Goal: Contribute content: Contribute content

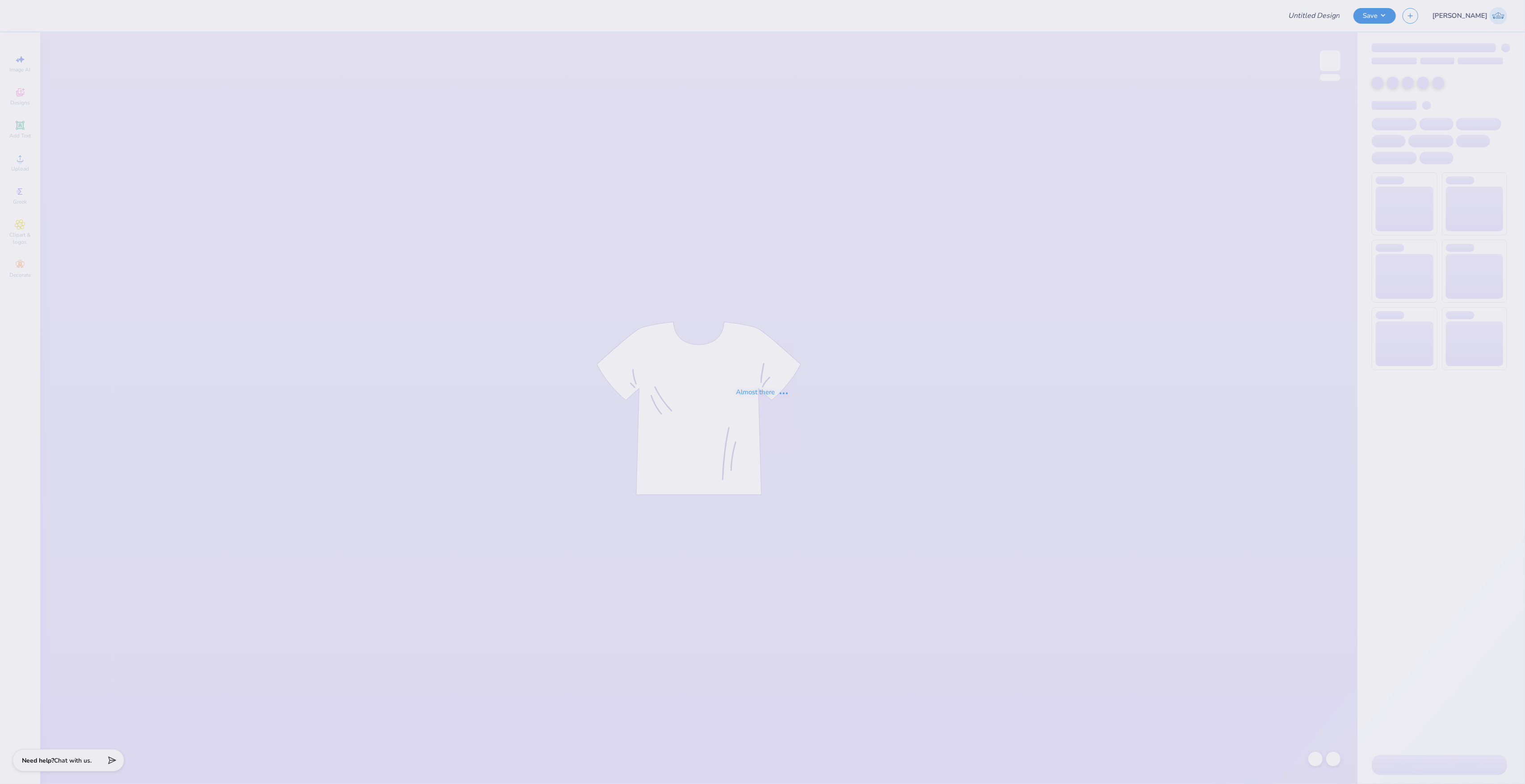
type input "Ivy Bid Day shirt"
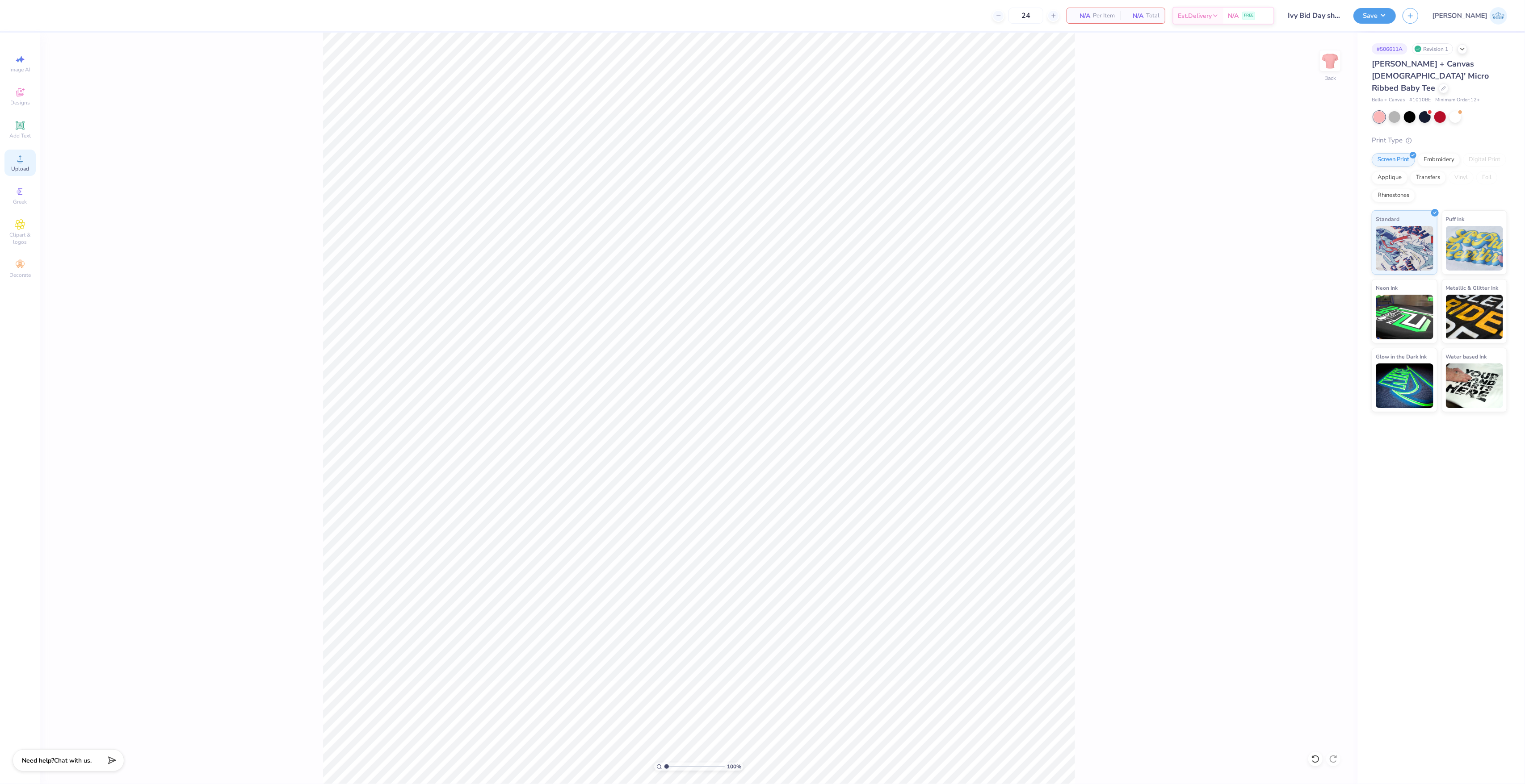
click at [27, 159] on div "Upload" at bounding box center [20, 163] width 31 height 27
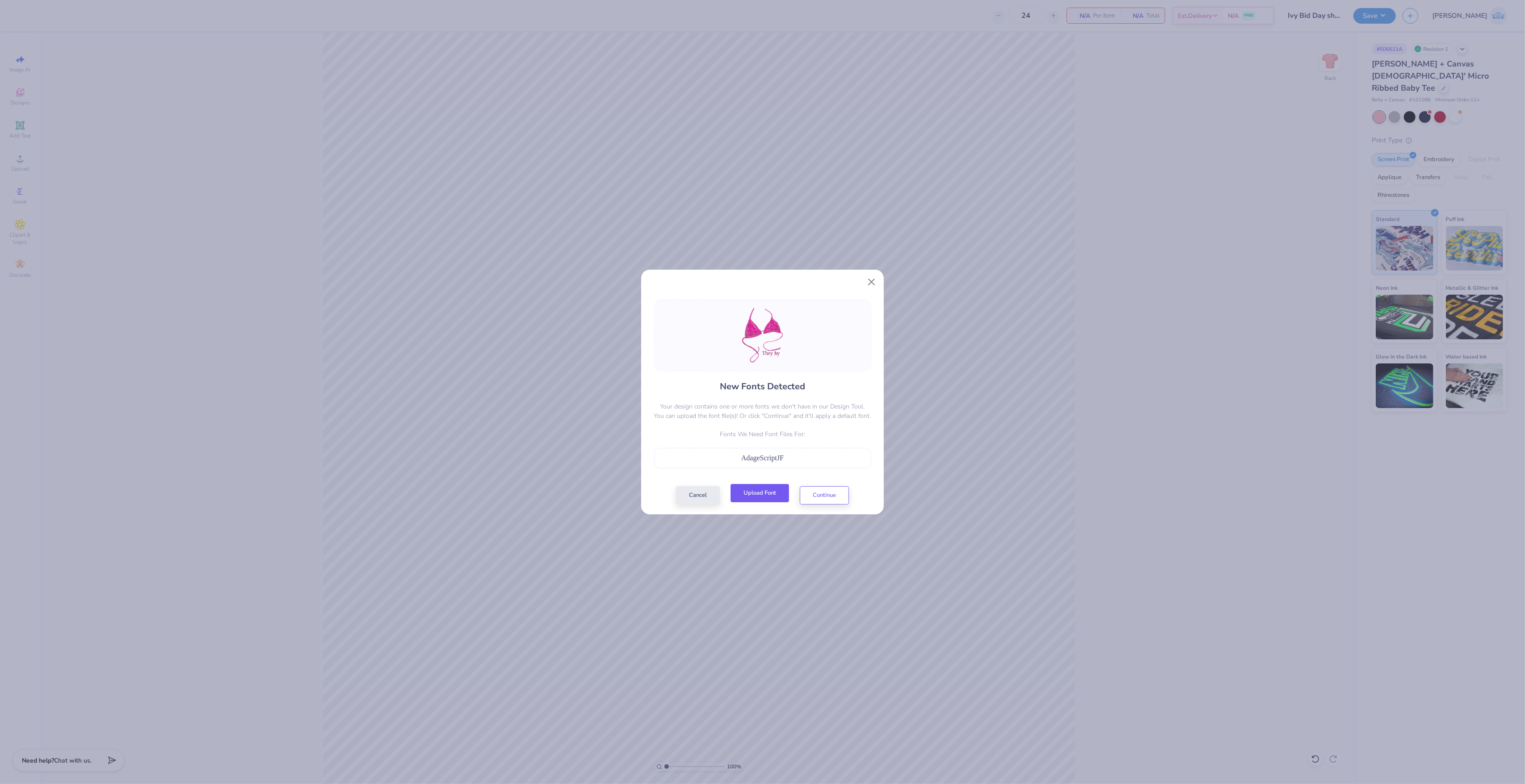
click at [773, 489] on button "Upload Font" at bounding box center [760, 493] width 59 height 18
click at [765, 496] on button "Upload Font" at bounding box center [760, 493] width 59 height 18
click at [824, 488] on button "Continue" at bounding box center [824, 493] width 49 height 18
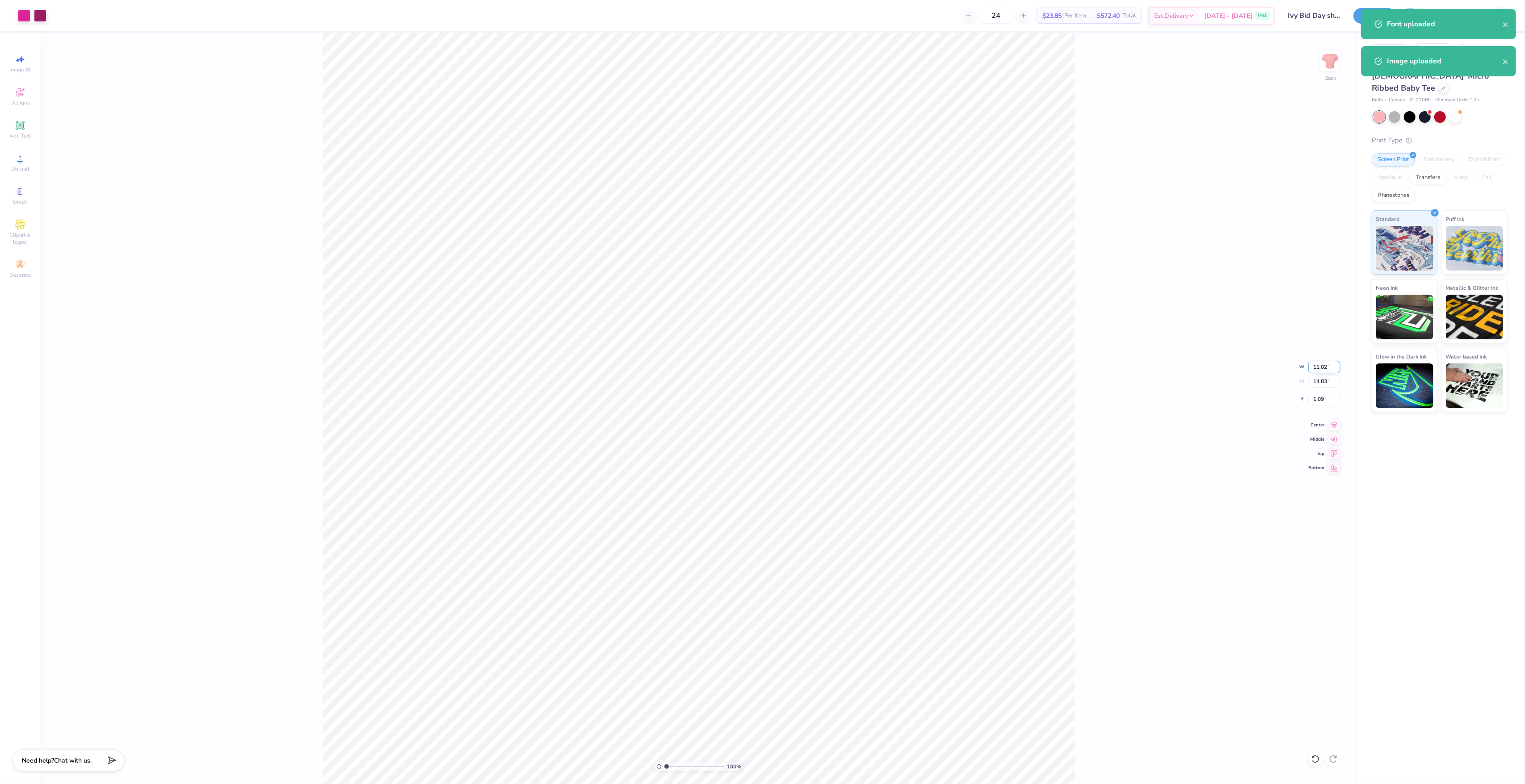
click at [1318, 369] on input "11.02" at bounding box center [1324, 367] width 32 height 12
type input "9.00"
type input "12.11"
type input "2.45"
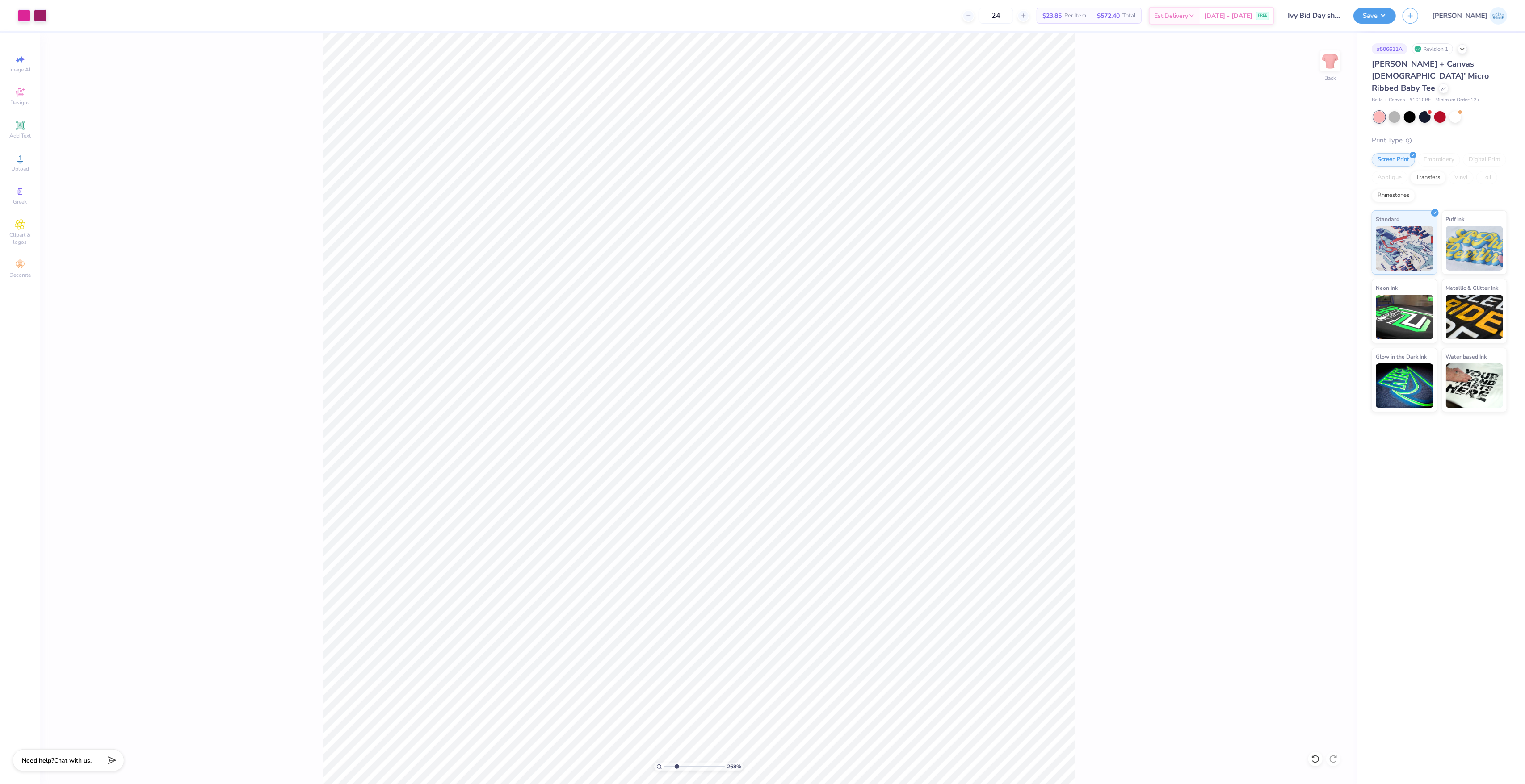
type input "1"
drag, startPoint x: 673, startPoint y: 767, endPoint x: 626, endPoint y: 785, distance: 50.3
click at [664, 771] on input "range" at bounding box center [694, 767] width 60 height 8
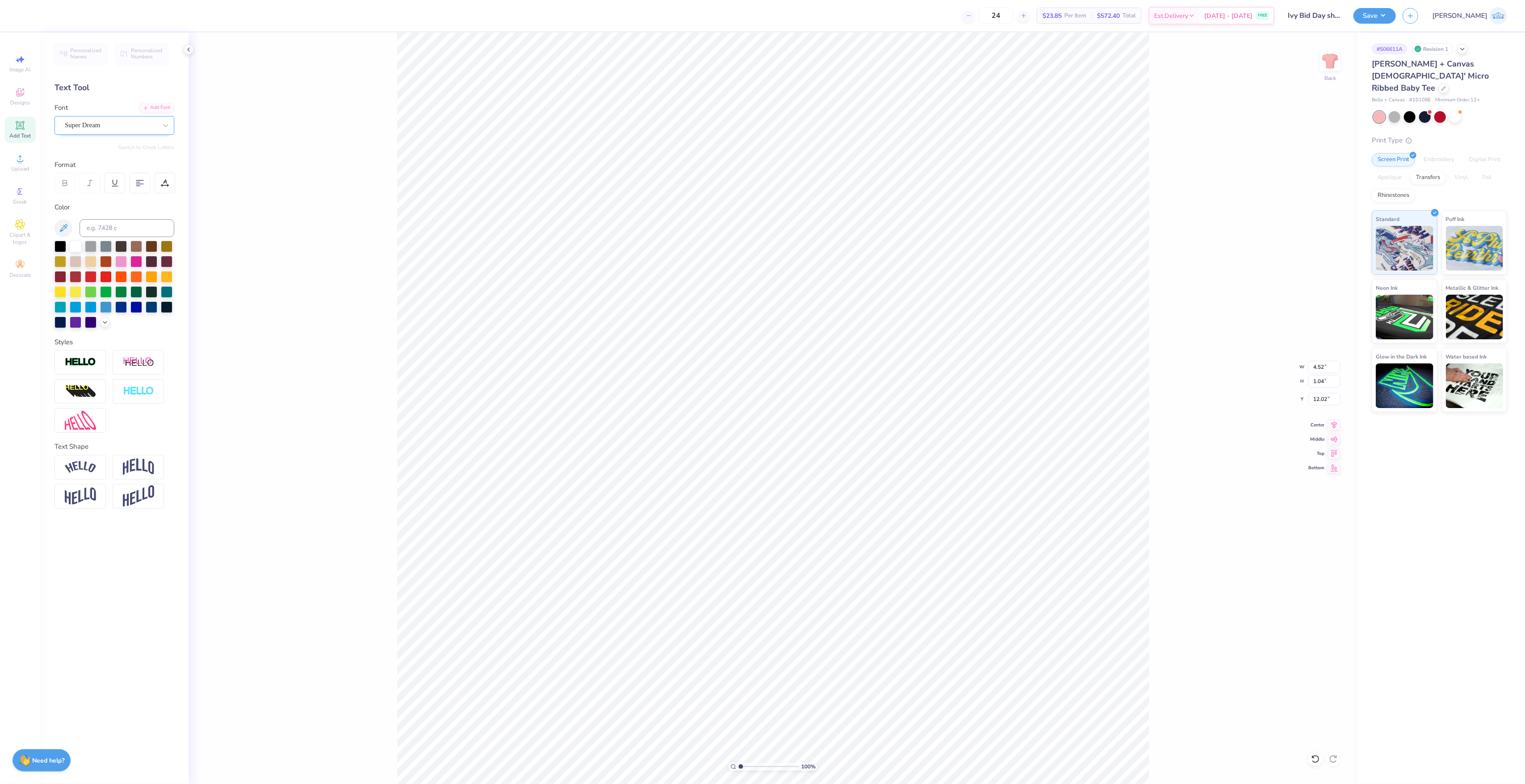
click at [117, 134] on div "Super Dream" at bounding box center [114, 125] width 120 height 19
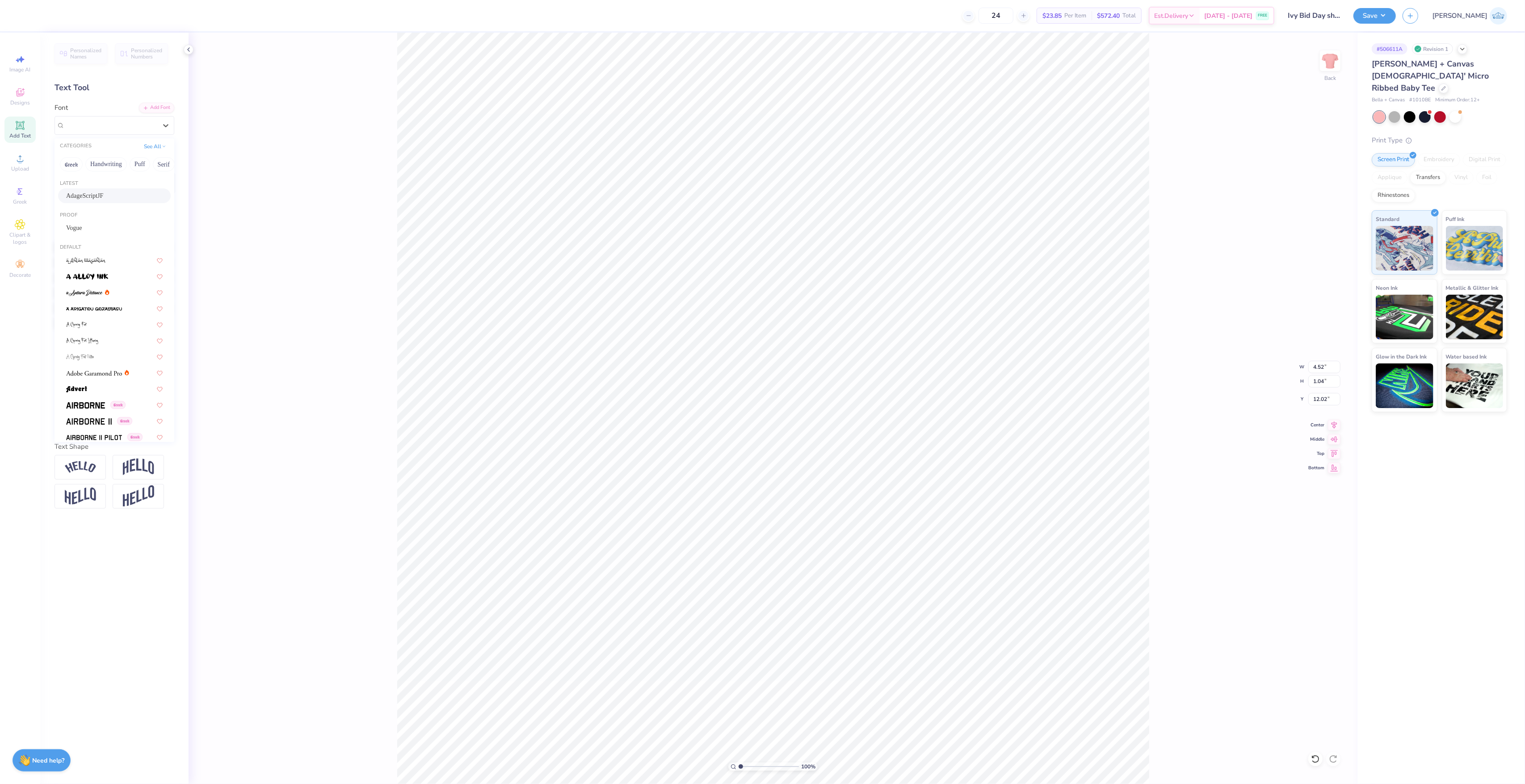
click at [113, 196] on div "AdageScriptJF" at bounding box center [114, 196] width 96 height 9
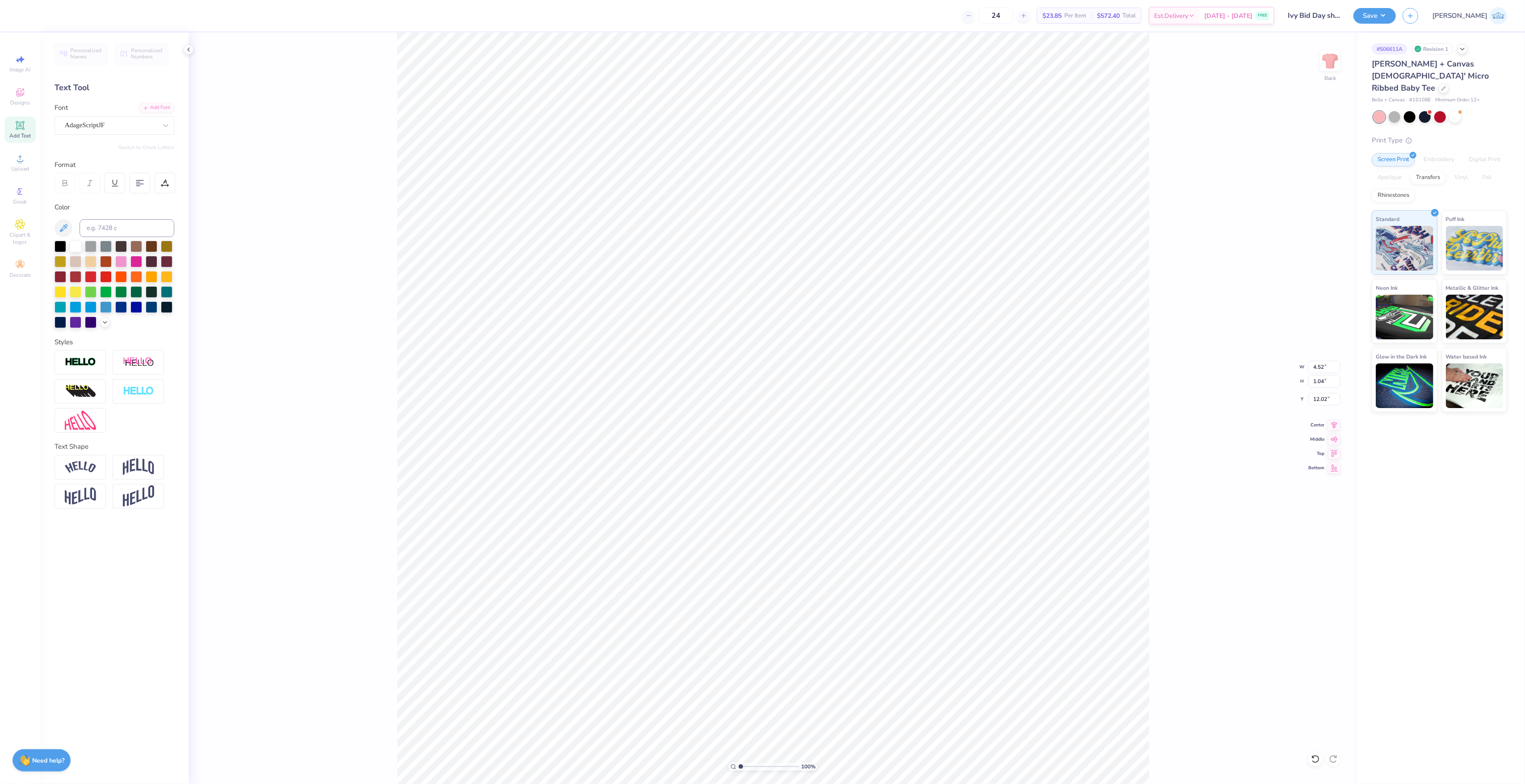
type input "3.81"
type input "1.34"
type input "11.86"
type input "12.13"
click at [1316, 404] on input "2.45" at bounding box center [1324, 399] width 32 height 12
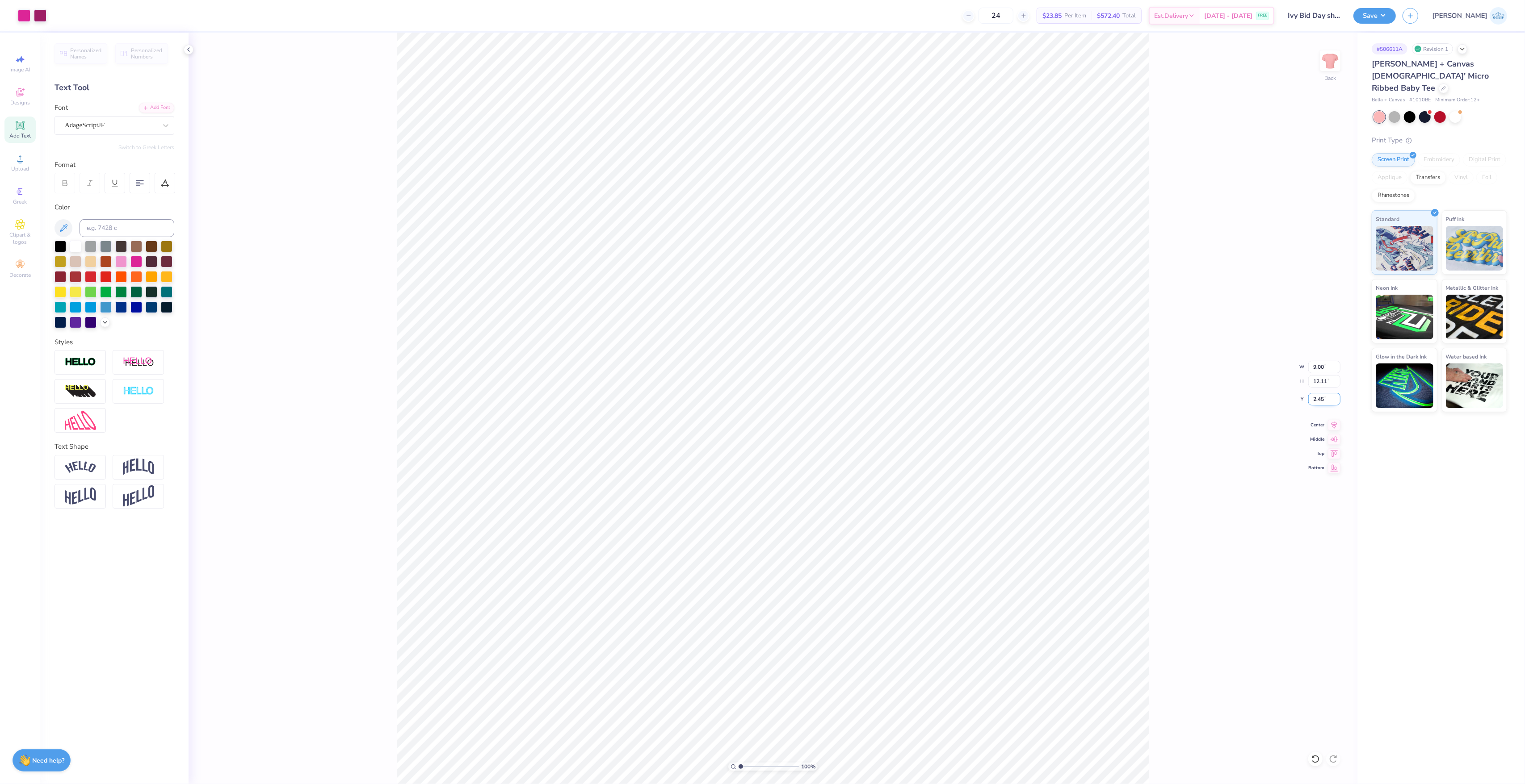
click at [1316, 404] on input "2.45" at bounding box center [1324, 399] width 32 height 12
type input "1.50"
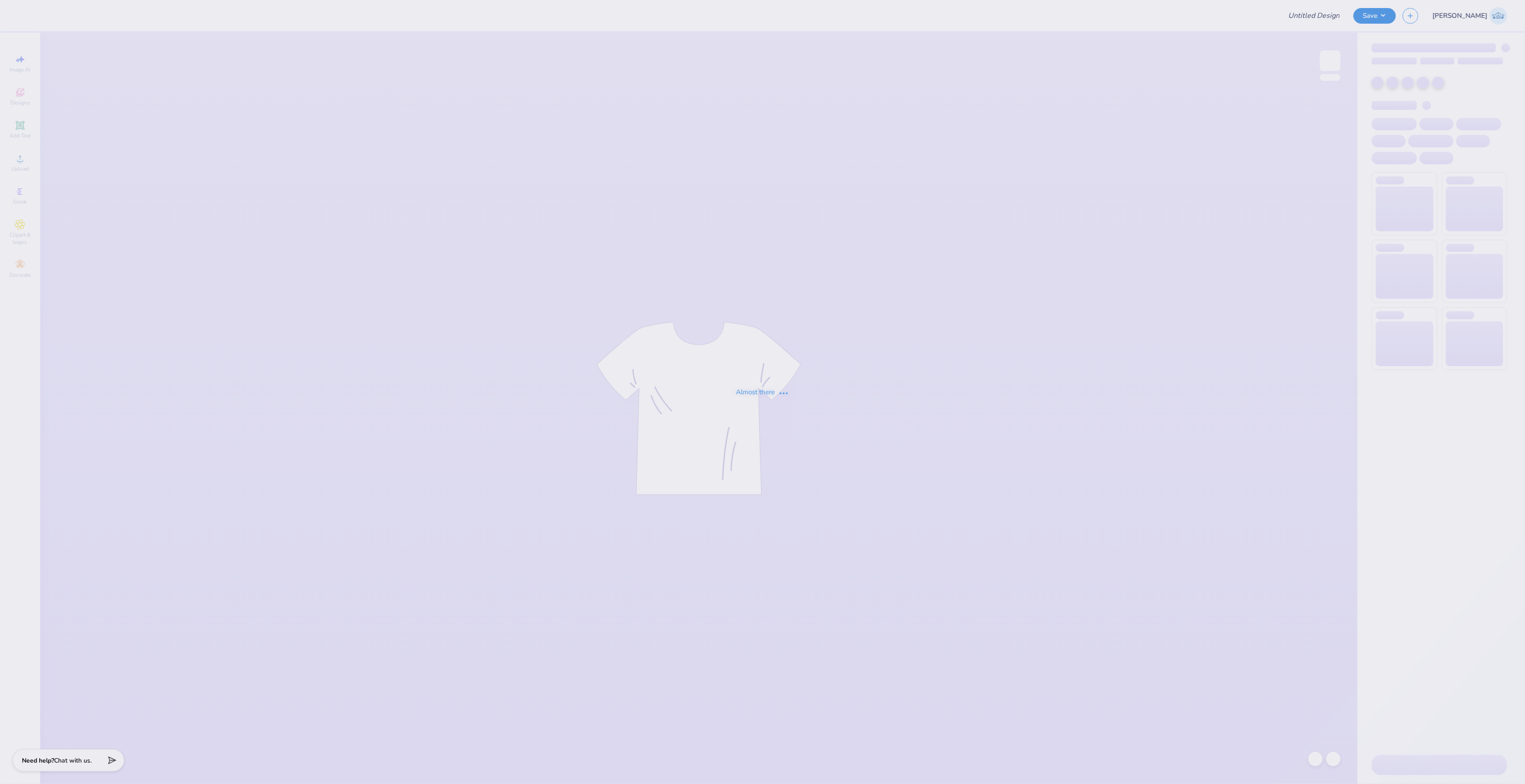
type input "Ivy Bid Day shirt"
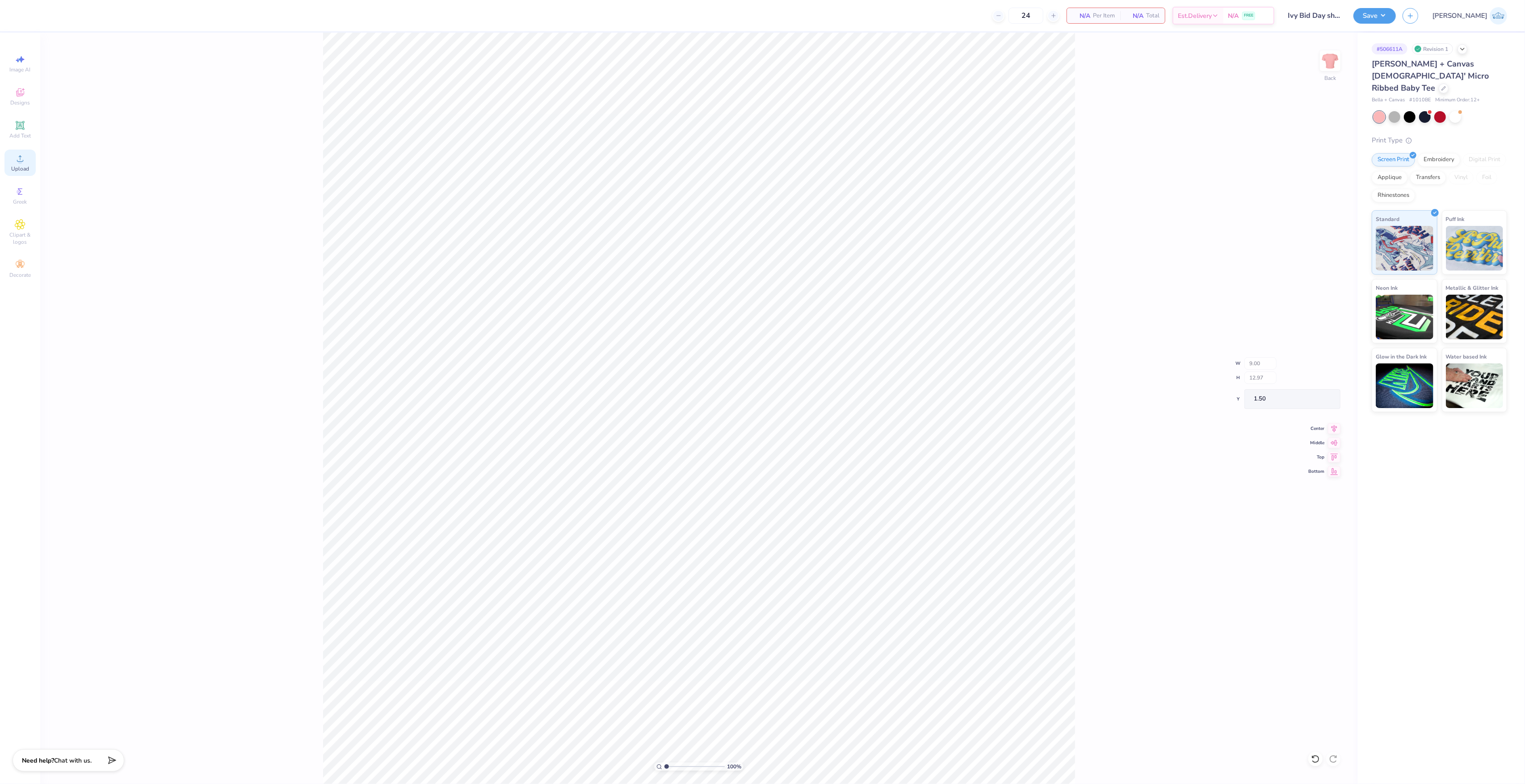
click at [30, 172] on div "Upload" at bounding box center [20, 163] width 31 height 27
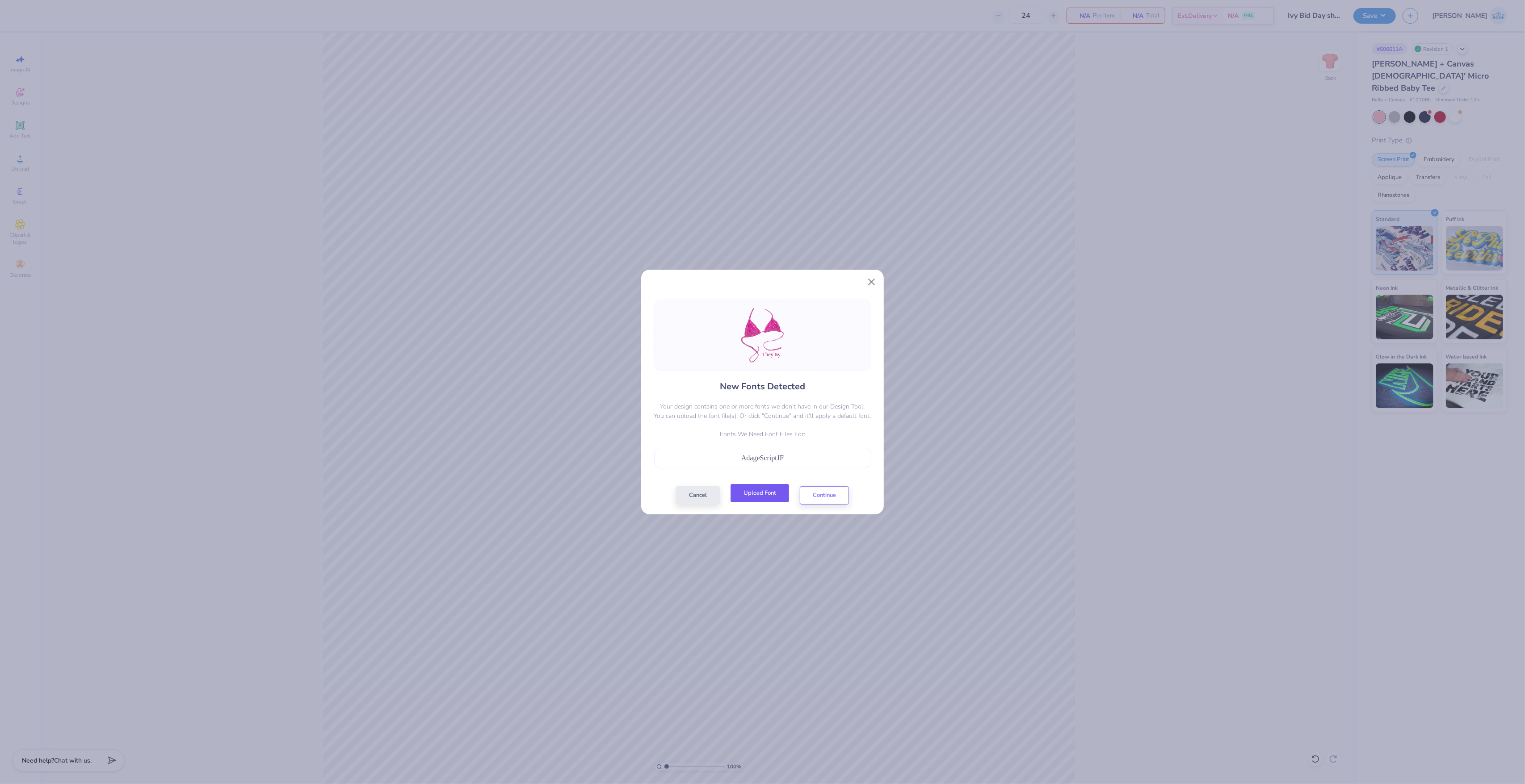
click at [763, 496] on button "Upload Font" at bounding box center [760, 493] width 59 height 18
click at [835, 493] on button "Continue" at bounding box center [824, 493] width 49 height 18
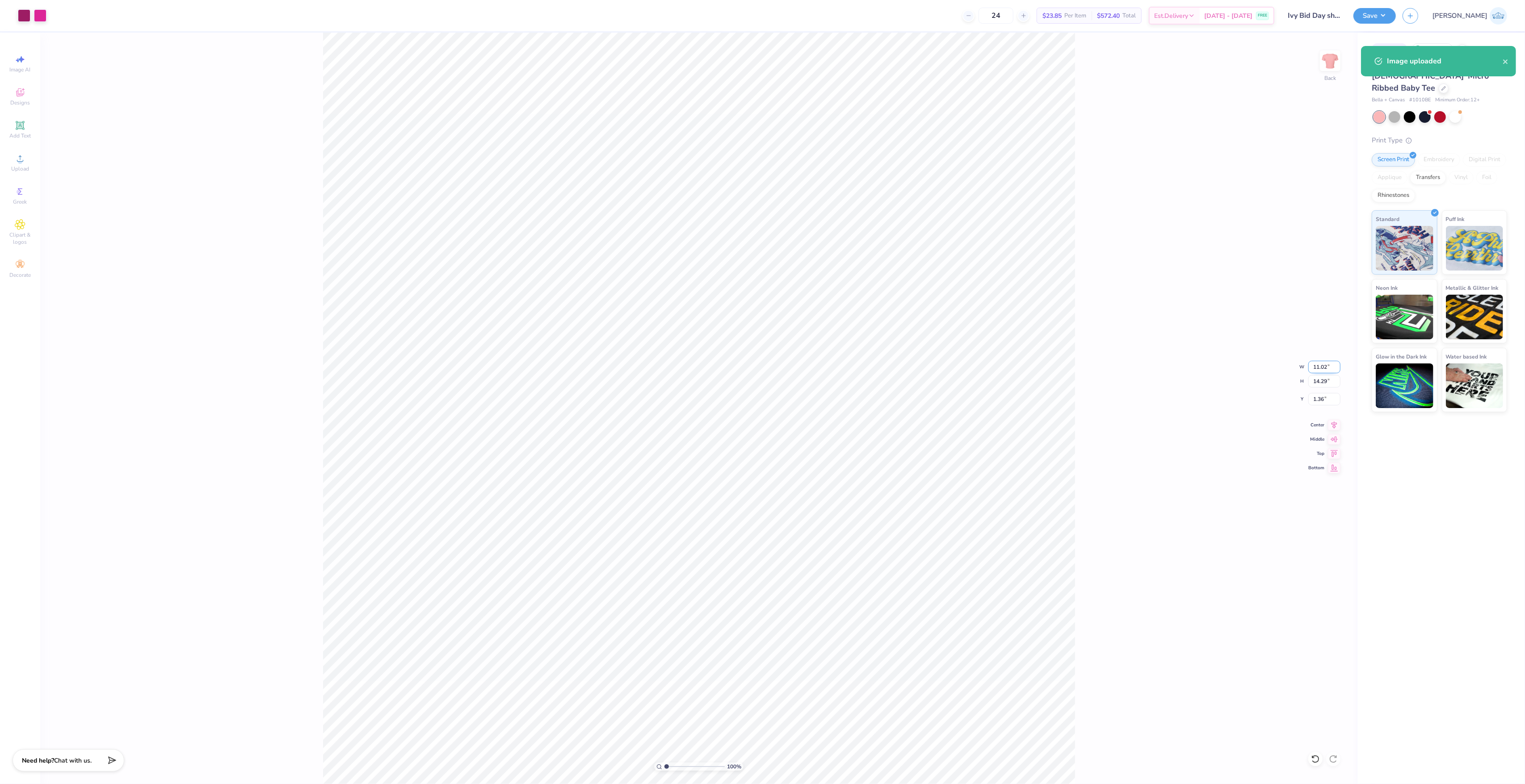
click at [1316, 362] on input "11.02" at bounding box center [1324, 367] width 32 height 12
type input "9.00"
type input "11.67"
click at [1315, 396] on input "2.67" at bounding box center [1324, 399] width 32 height 12
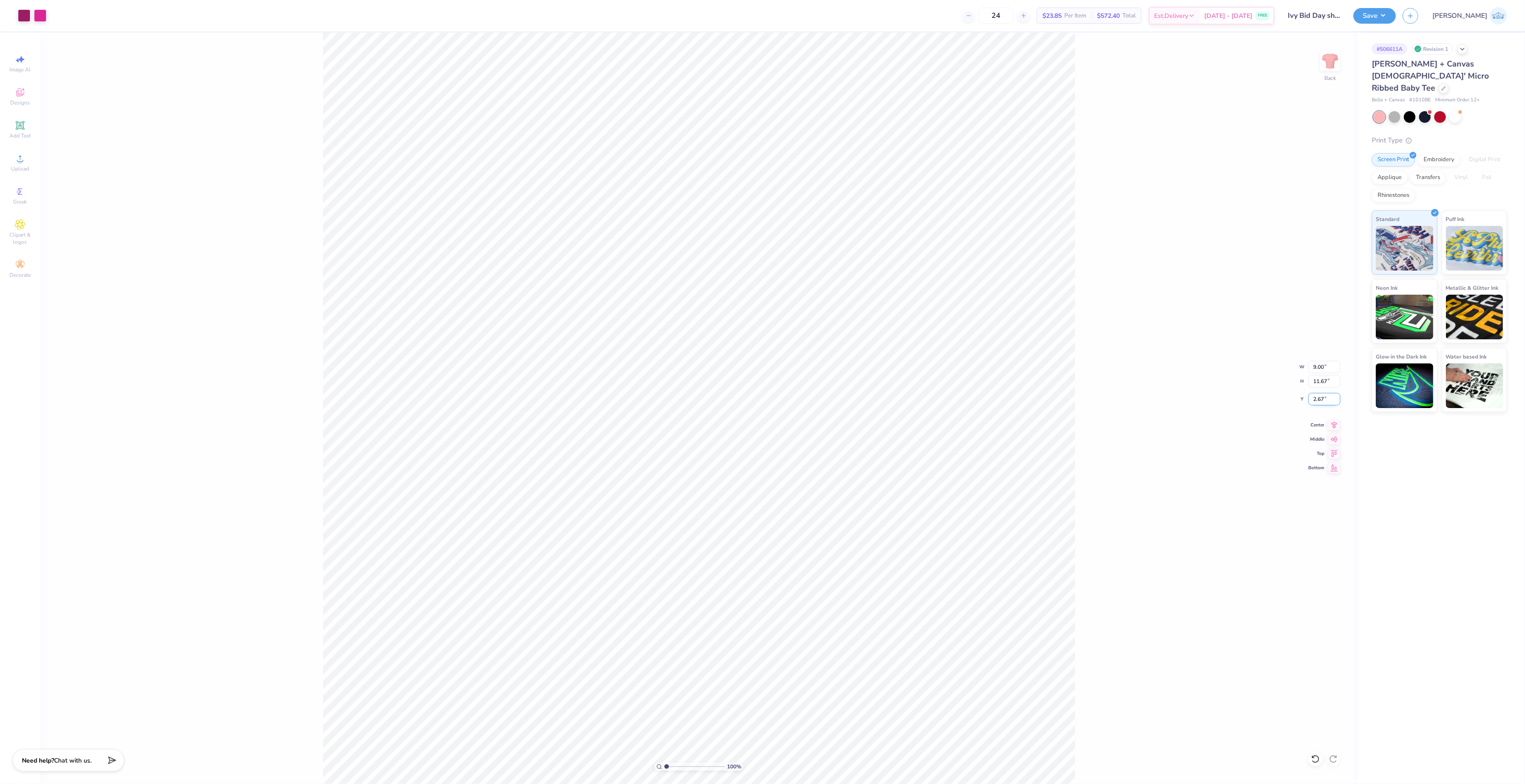
click at [1315, 396] on input "2.67" at bounding box center [1324, 399] width 32 height 12
type input "1.50"
click at [1121, 473] on div "100 % Back W 9.00 9.00 " H 11.67 11.67 " Y 1.50 1.50 " Center Middle Top Bottom" at bounding box center [699, 408] width 1317 height 751
type input "4.51"
type input "1.03"
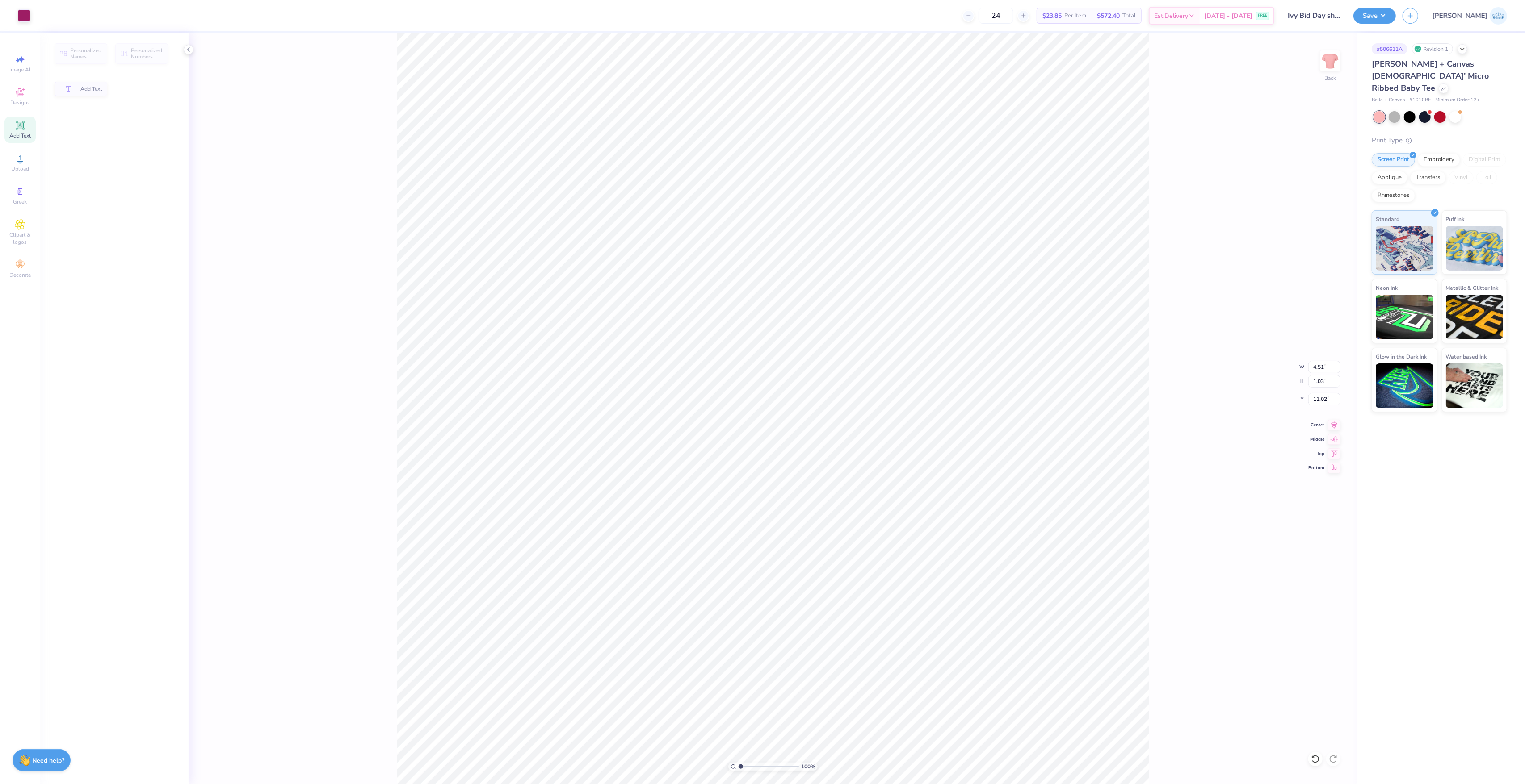
type input "11.02"
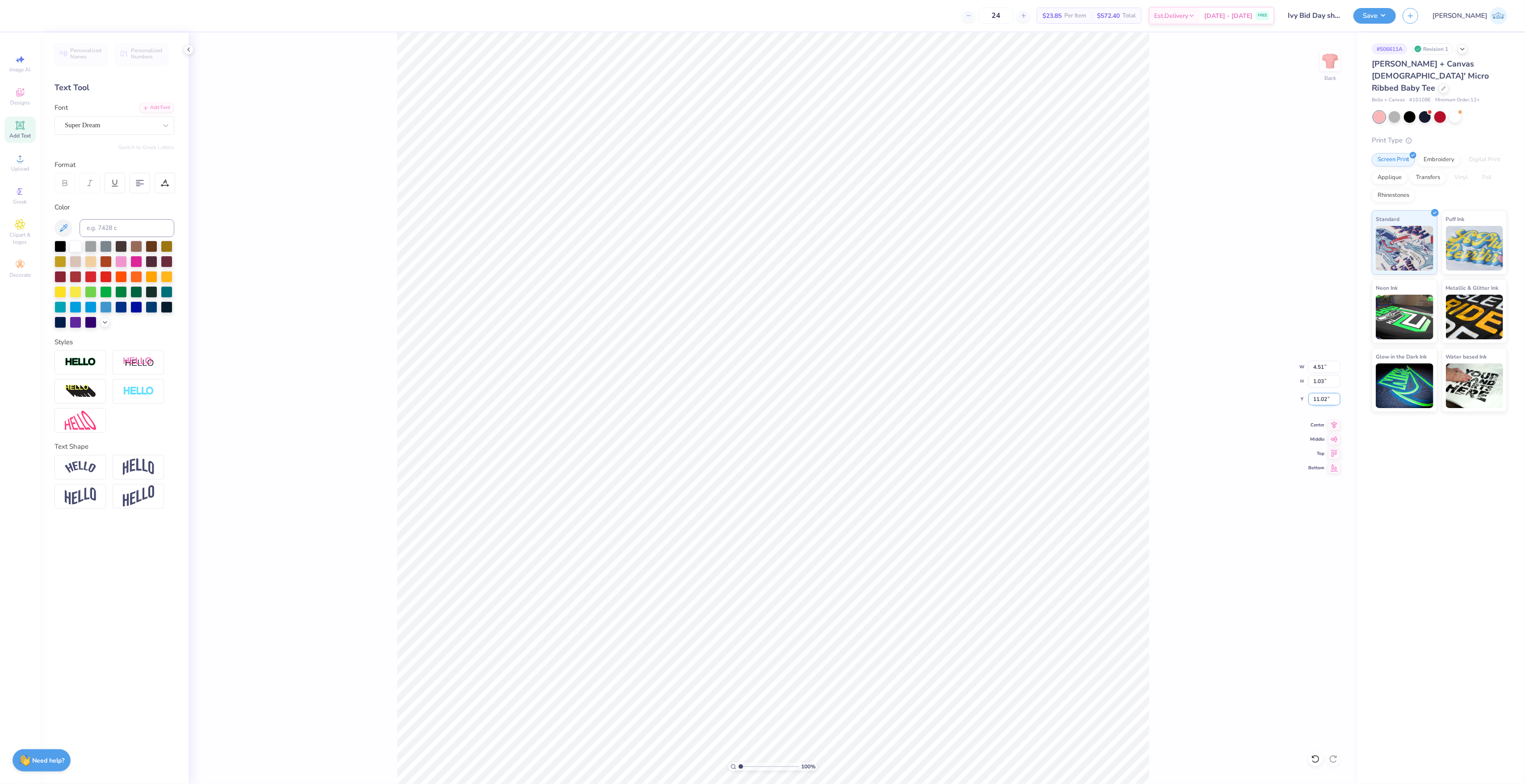
click at [1317, 398] on input "11.02" at bounding box center [1324, 399] width 32 height 12
click at [1333, 465] on icon at bounding box center [1334, 467] width 12 height 11
click at [851, 502] on li "Group" at bounding box center [854, 495] width 70 height 17
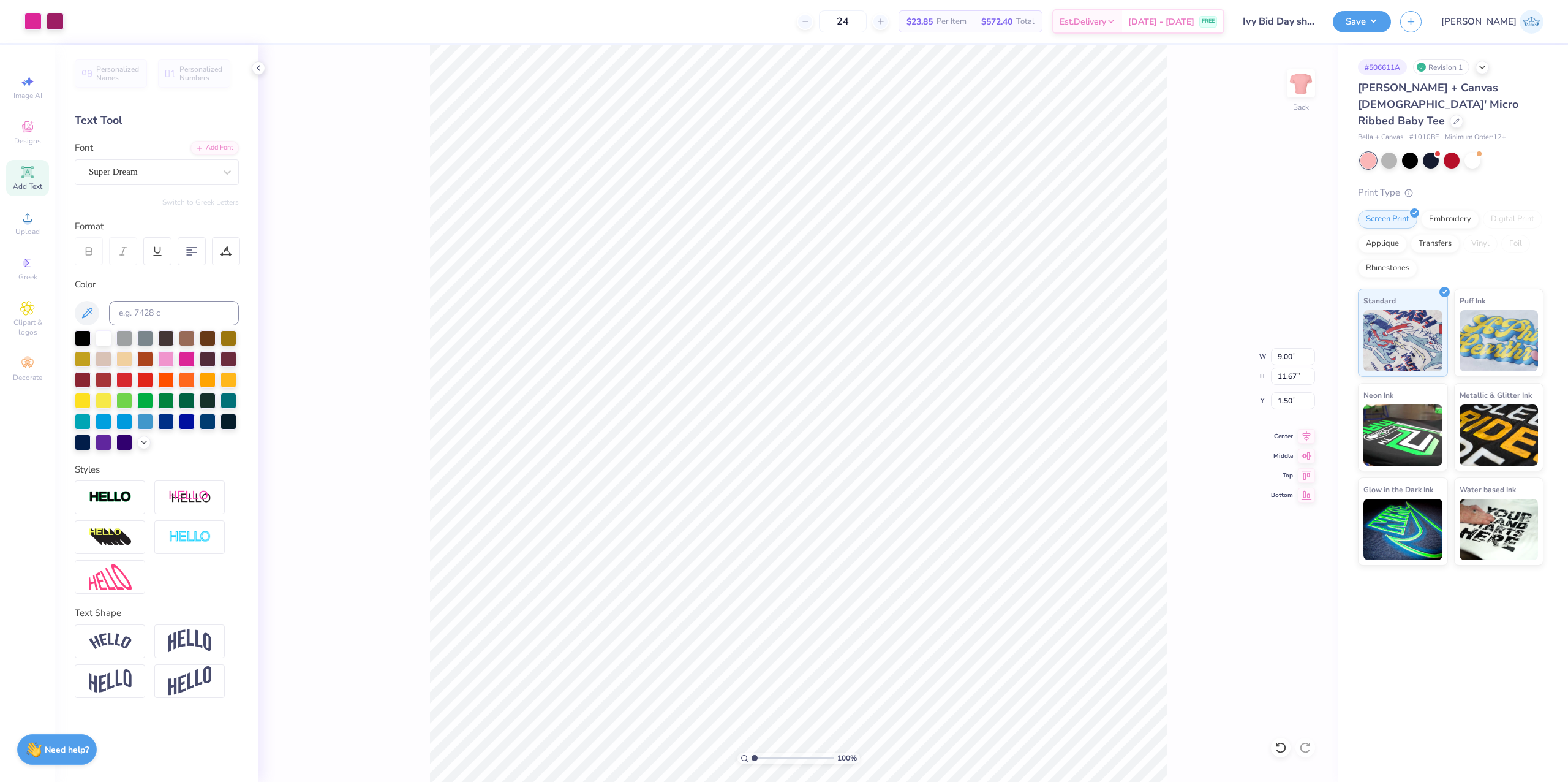
type input "4.51"
type input "1.03"
click at [1279, 405] on input "15.47" at bounding box center [1293, 400] width 44 height 17
paste input "1.02"
type input "11.02"
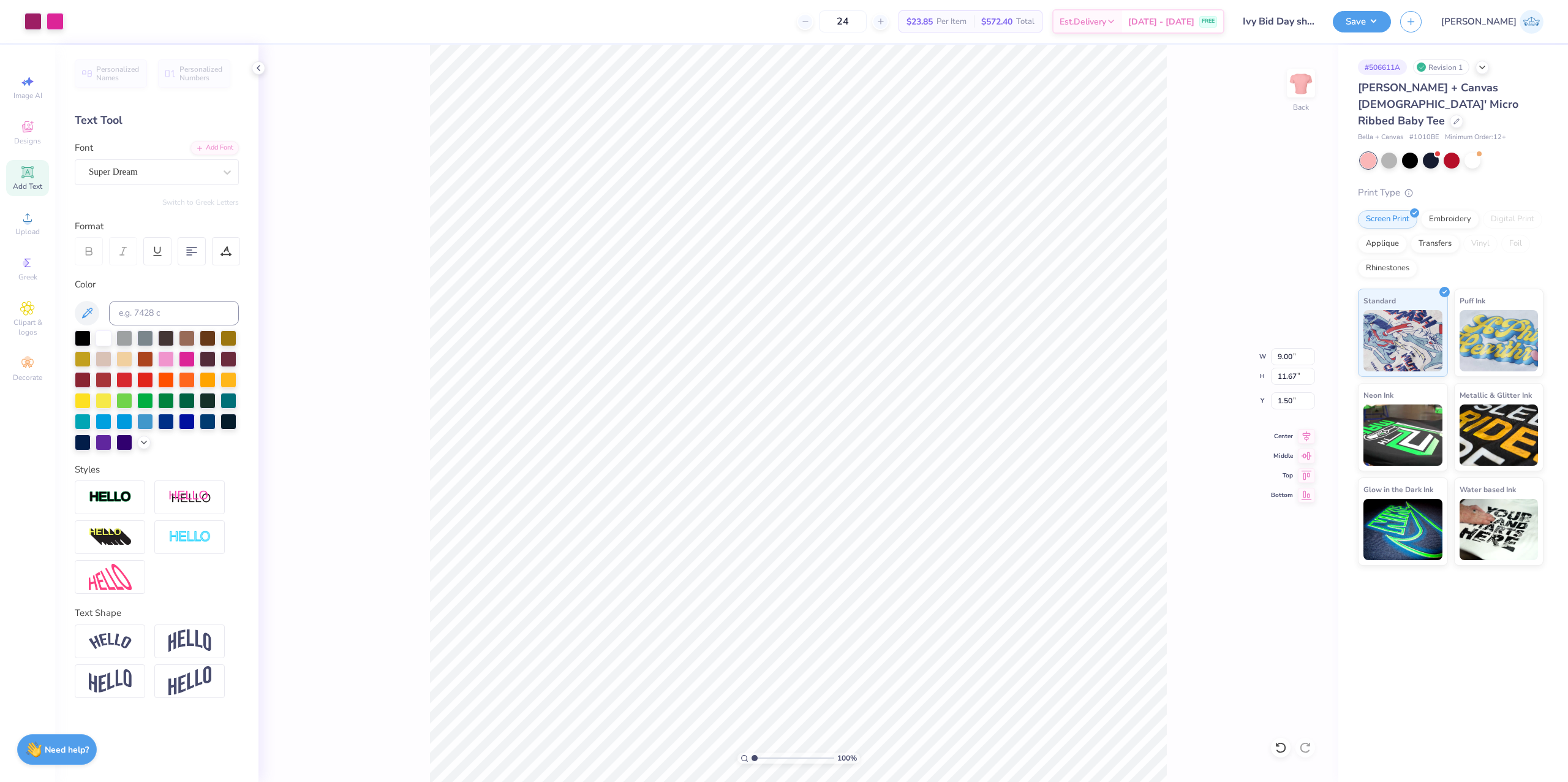
click at [1273, 442] on div "100 % Back W 9.00 9.00 " H 11.67 11.67 " Y 1.50 1.50 " Center Middle Top Bottom" at bounding box center [799, 413] width 1080 height 737
click at [1294, 748] on div "100 % Back" at bounding box center [799, 413] width 1080 height 737
click at [1286, 748] on div at bounding box center [1281, 748] width 19 height 19
click at [150, 174] on div "Super Dream" at bounding box center [152, 171] width 128 height 19
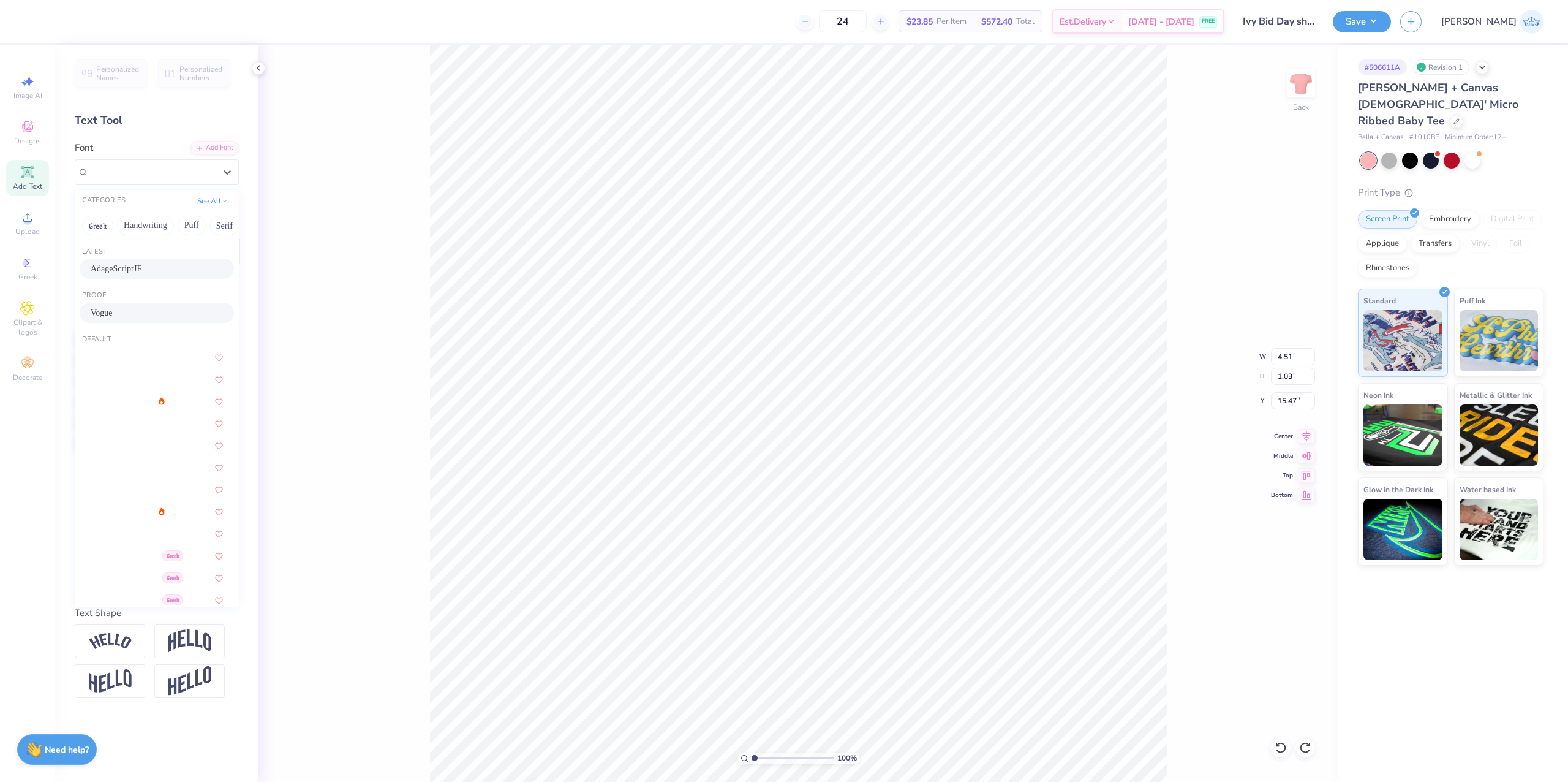
click at [138, 269] on div "AdageScriptJF" at bounding box center [157, 269] width 132 height 13
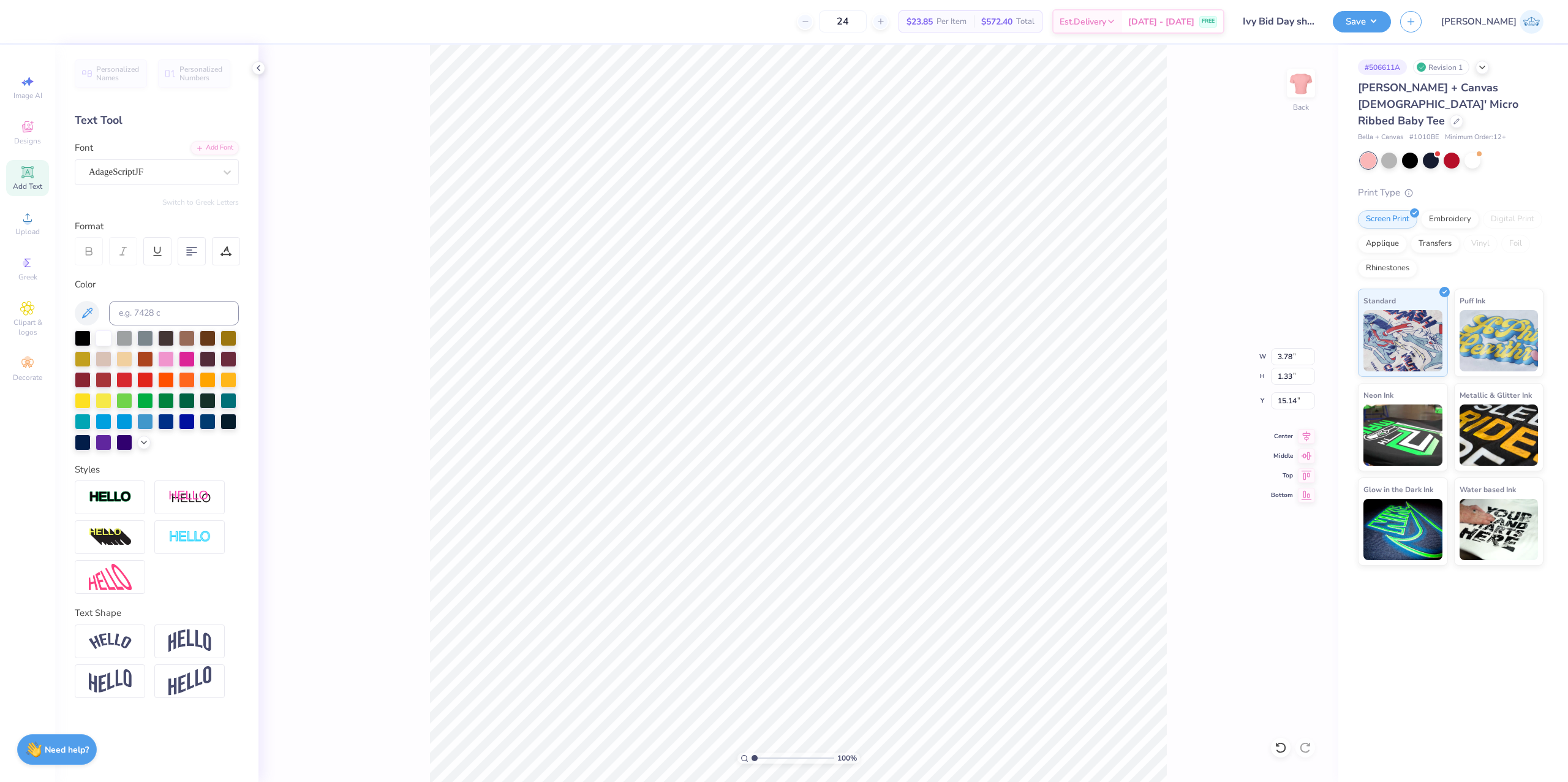
type input "3.78"
type input "1.33"
type input "15.14"
click at [1284, 406] on input "15.14" at bounding box center [1293, 400] width 44 height 17
type input "9.00"
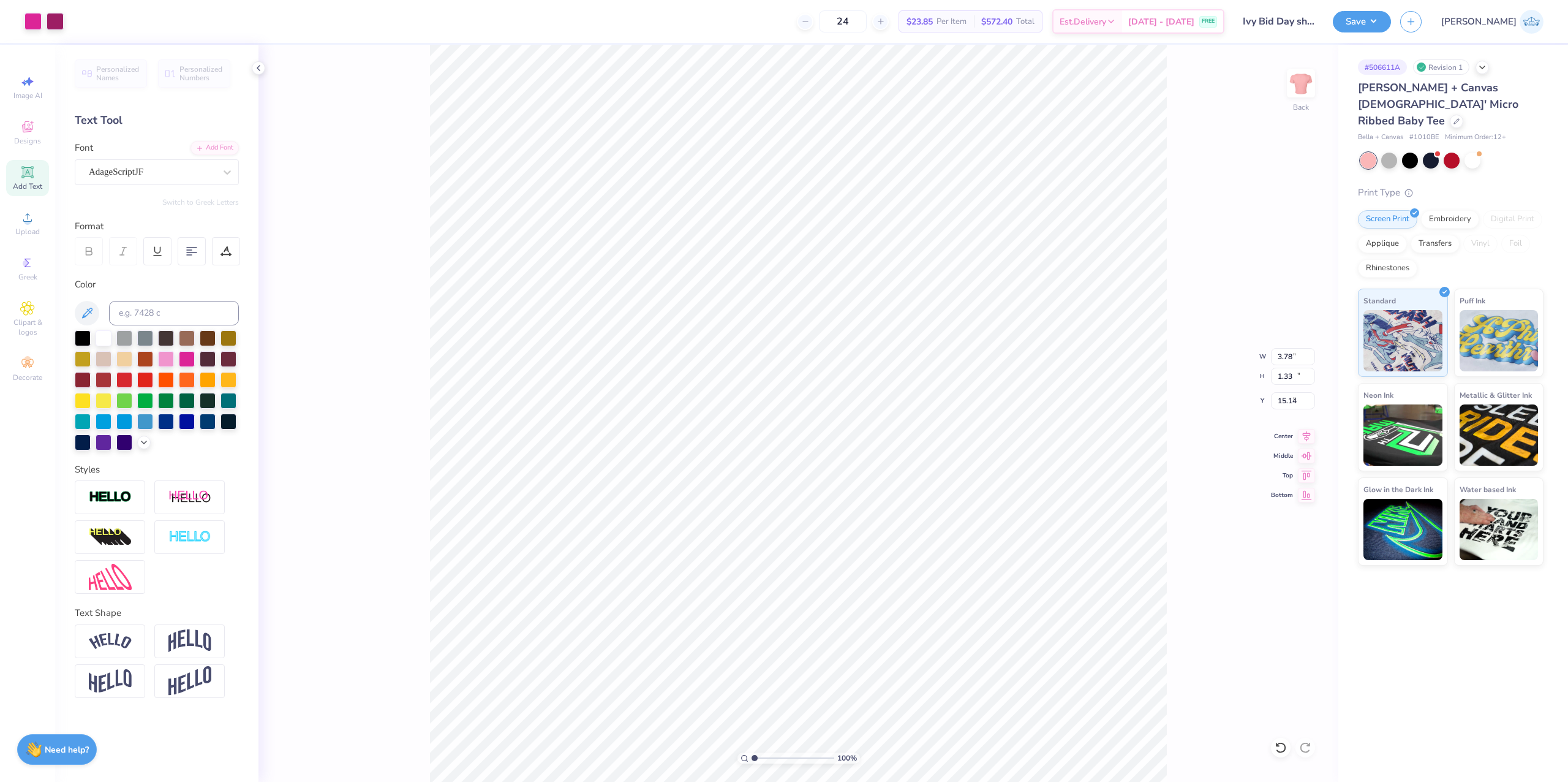
type input "11.67"
type input "1.50"
click at [1272, 353] on input "9.00" at bounding box center [1293, 356] width 44 height 17
type input "10.00"
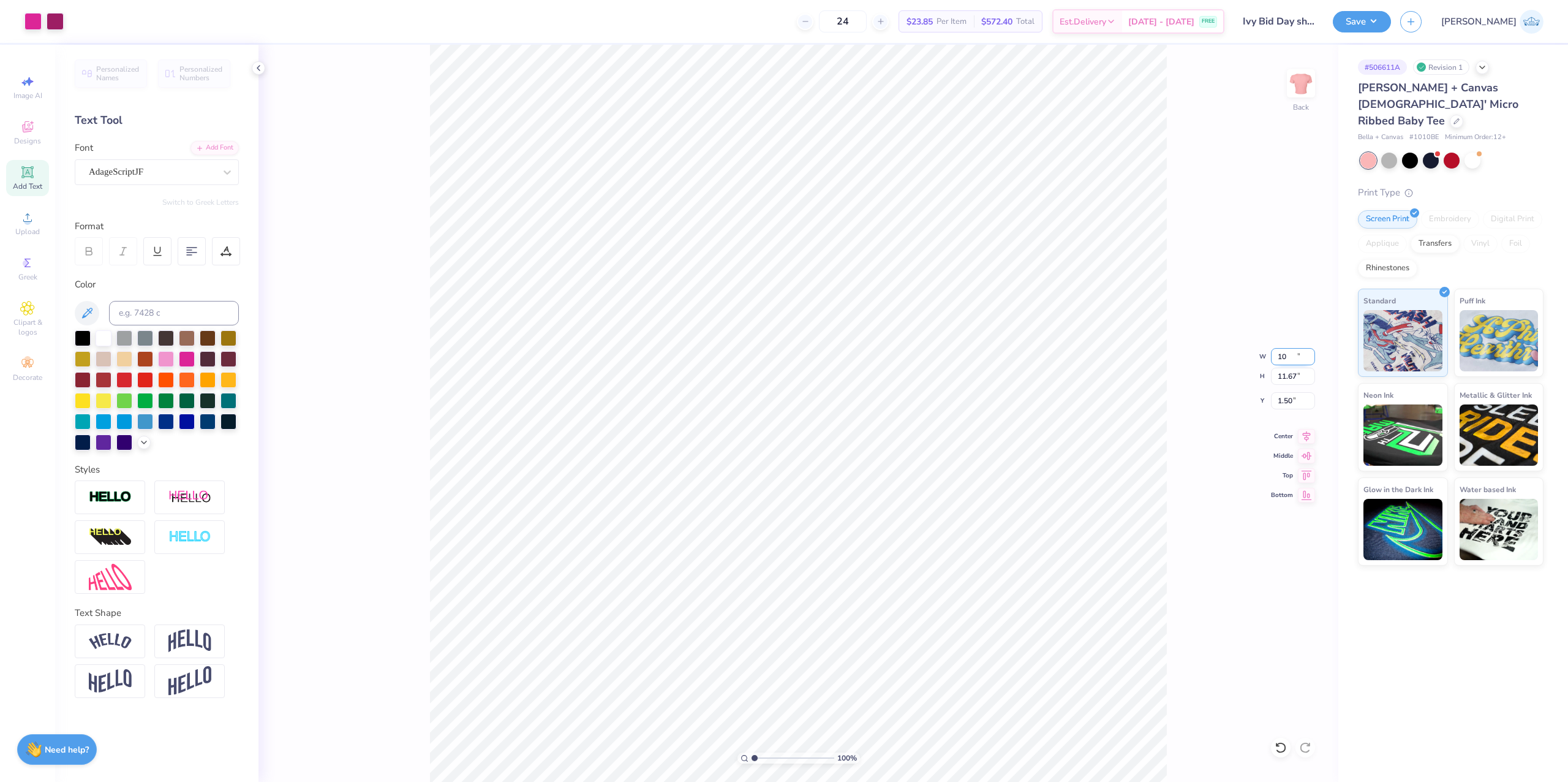
type input "12.97"
click at [1285, 404] on input "0.85" at bounding box center [1293, 400] width 44 height 17
type input "1.00"
type input "3.78"
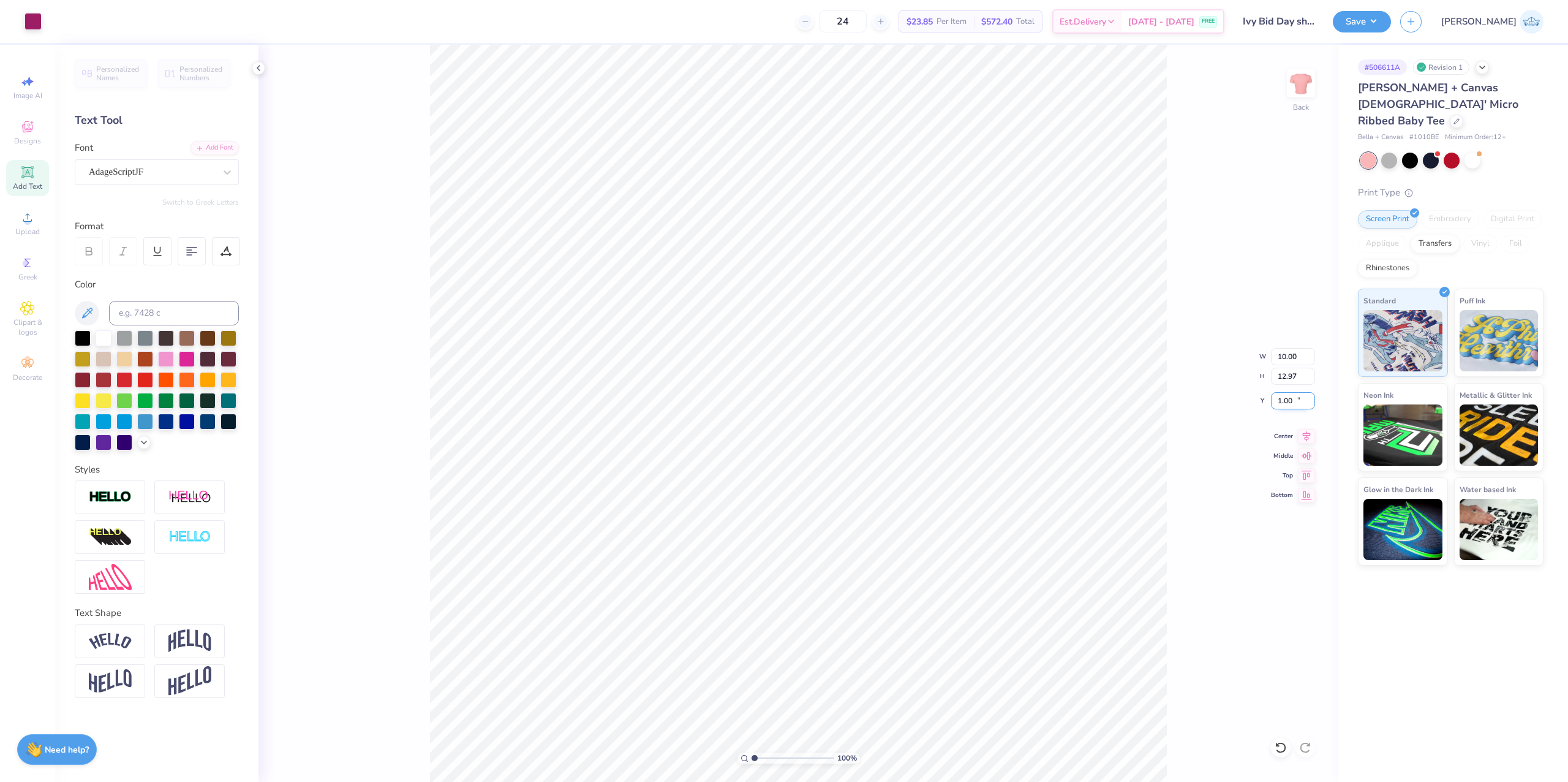
type input "1.33"
click at [1287, 401] on input "15.14" at bounding box center [1293, 400] width 44 height 17
paste input "1.02"
click at [1287, 401] on input "11.02" at bounding box center [1293, 400] width 44 height 17
type input "11.50"
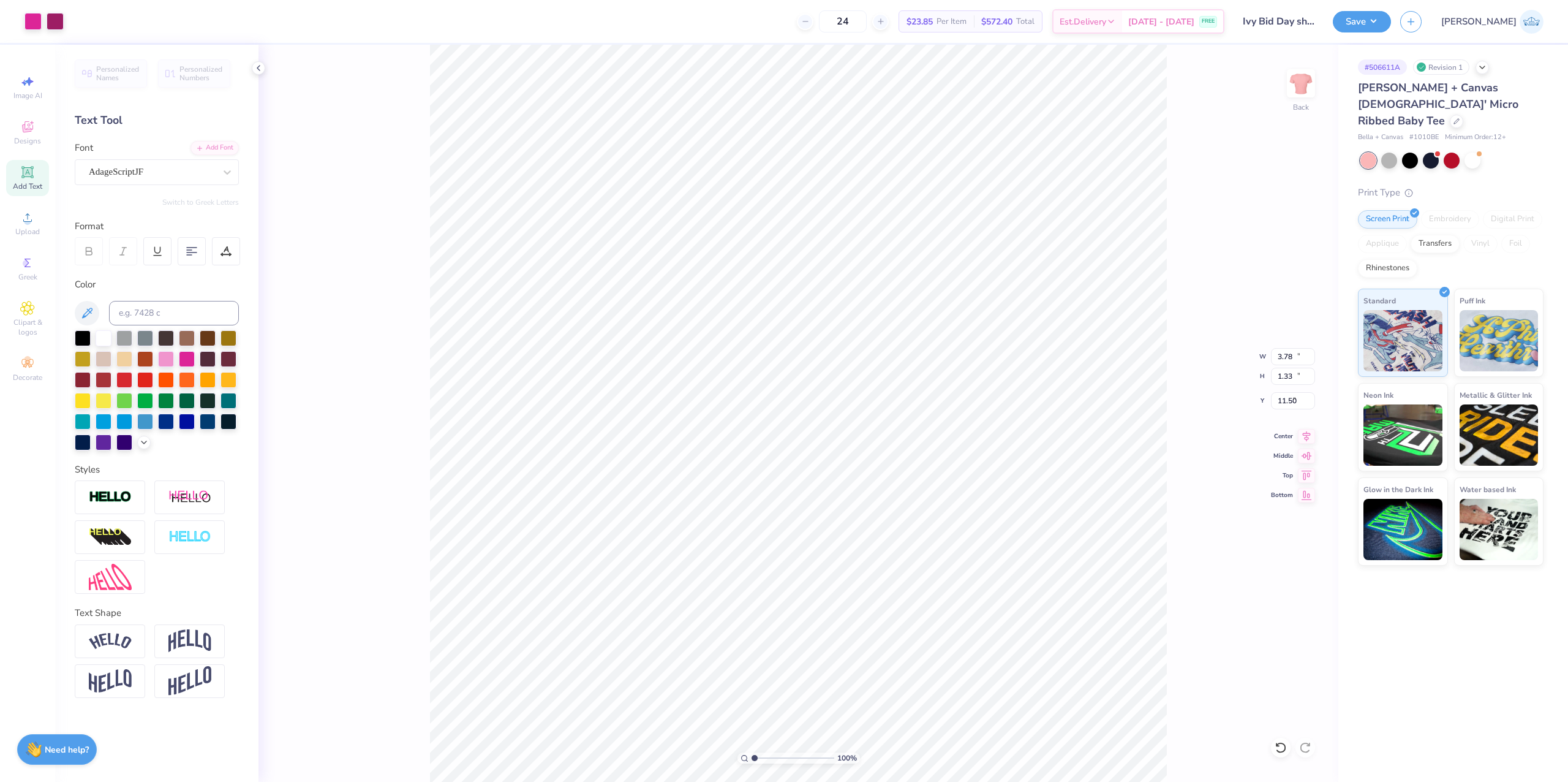
type input "10.00"
type input "12.97"
type input "1.00"
click at [1277, 744] on icon at bounding box center [1280, 748] width 11 height 11
click at [1301, 496] on icon at bounding box center [1306, 494] width 17 height 15
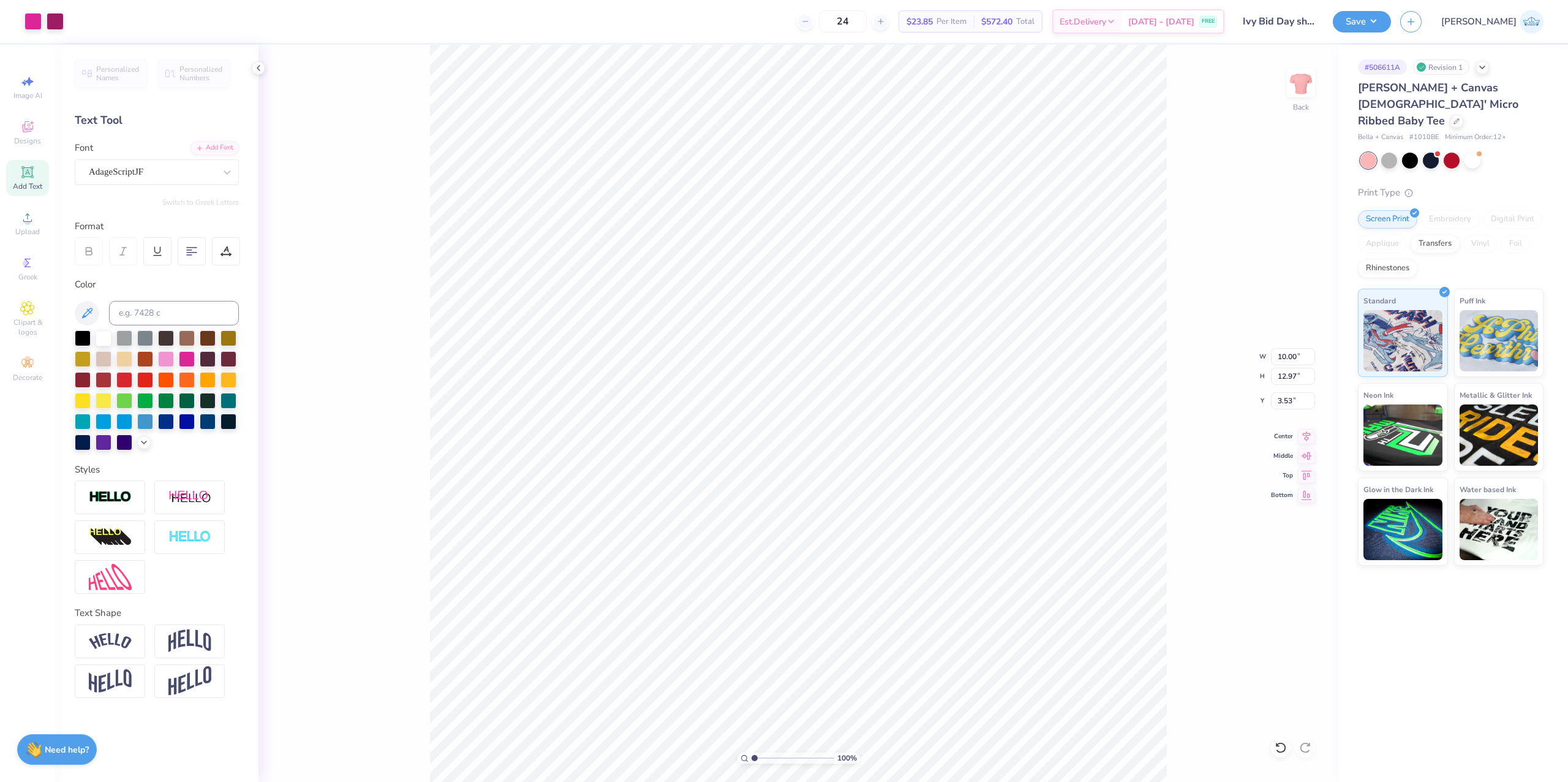
type input "3.53"
click at [1303, 442] on icon at bounding box center [1306, 434] width 17 height 15
click at [1300, 439] on icon at bounding box center [1306, 434] width 17 height 15
click at [1305, 462] on div "100 % Back W 10.00 10.00 " H 12.97 12.97 " Y 3.53 3.53 " Center Middle Top Bott…" at bounding box center [799, 413] width 1080 height 737
click at [1310, 476] on icon at bounding box center [1306, 473] width 17 height 15
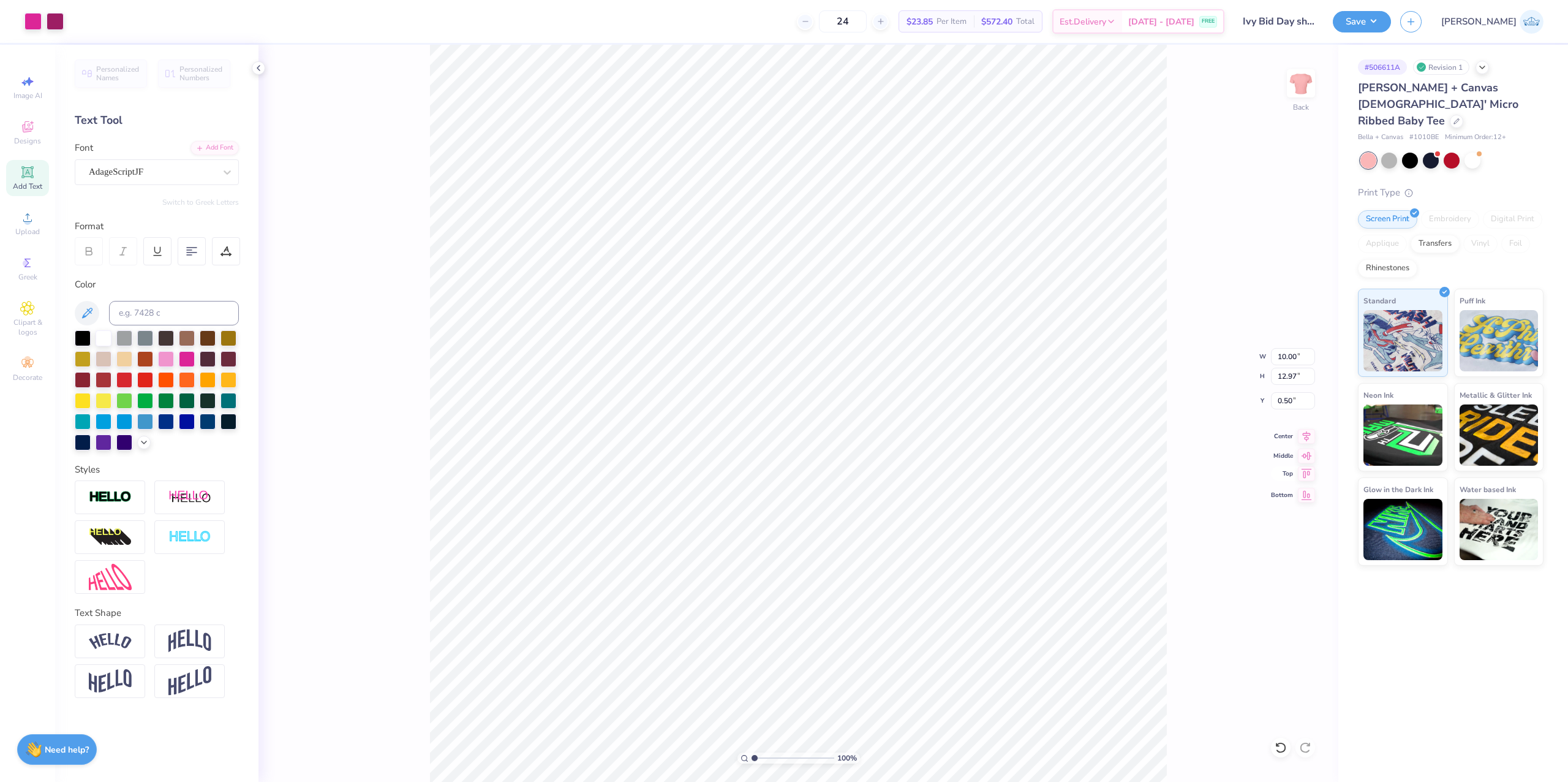
type input "0.50"
type input "7.46"
type input "9.67"
type input "3.78"
type input "1.33"
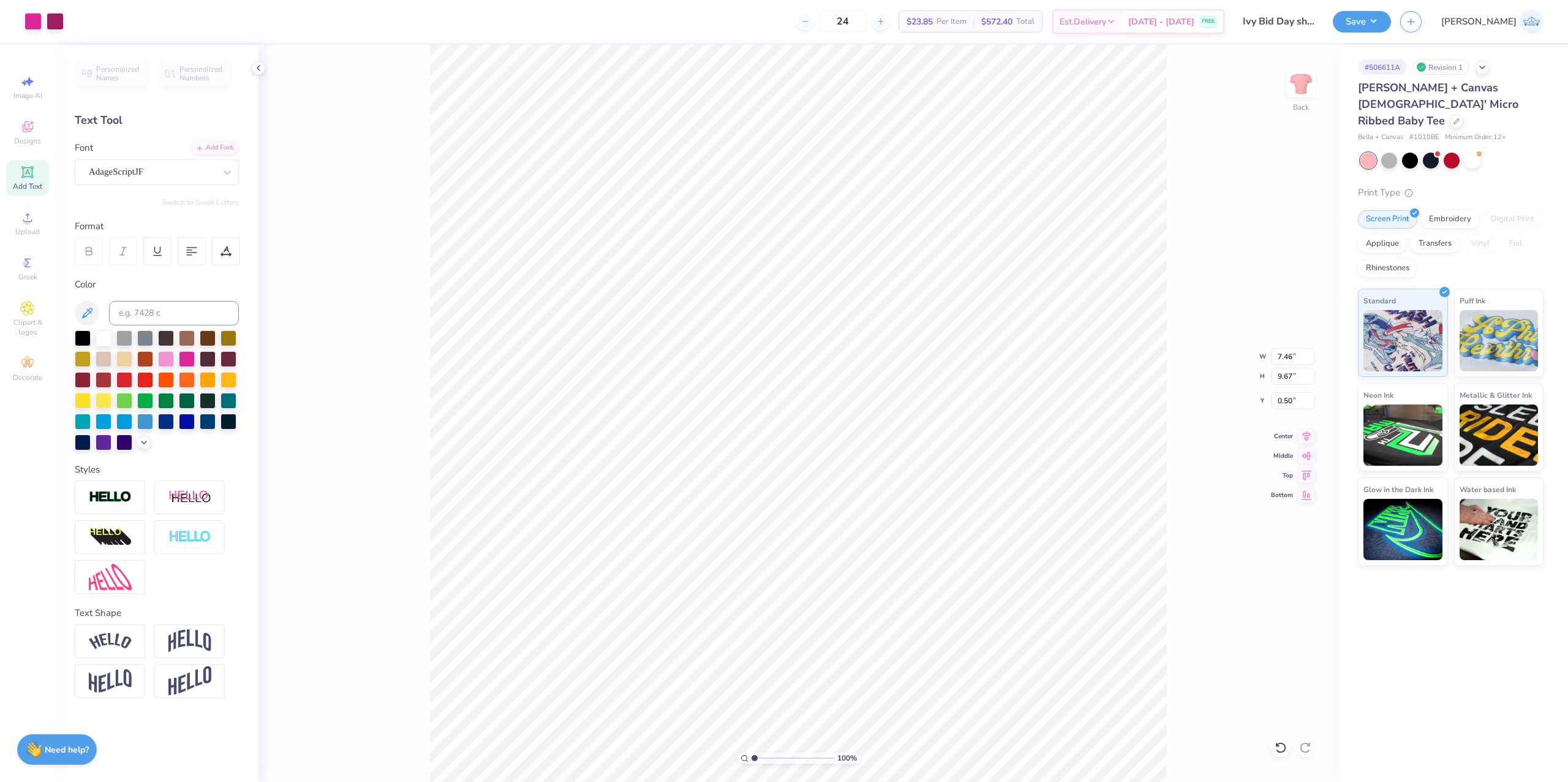
type input "11.50"
type input "7.46"
type input "9.67"
type input "0.50"
click at [1279, 358] on input "7.46" at bounding box center [1293, 356] width 44 height 17
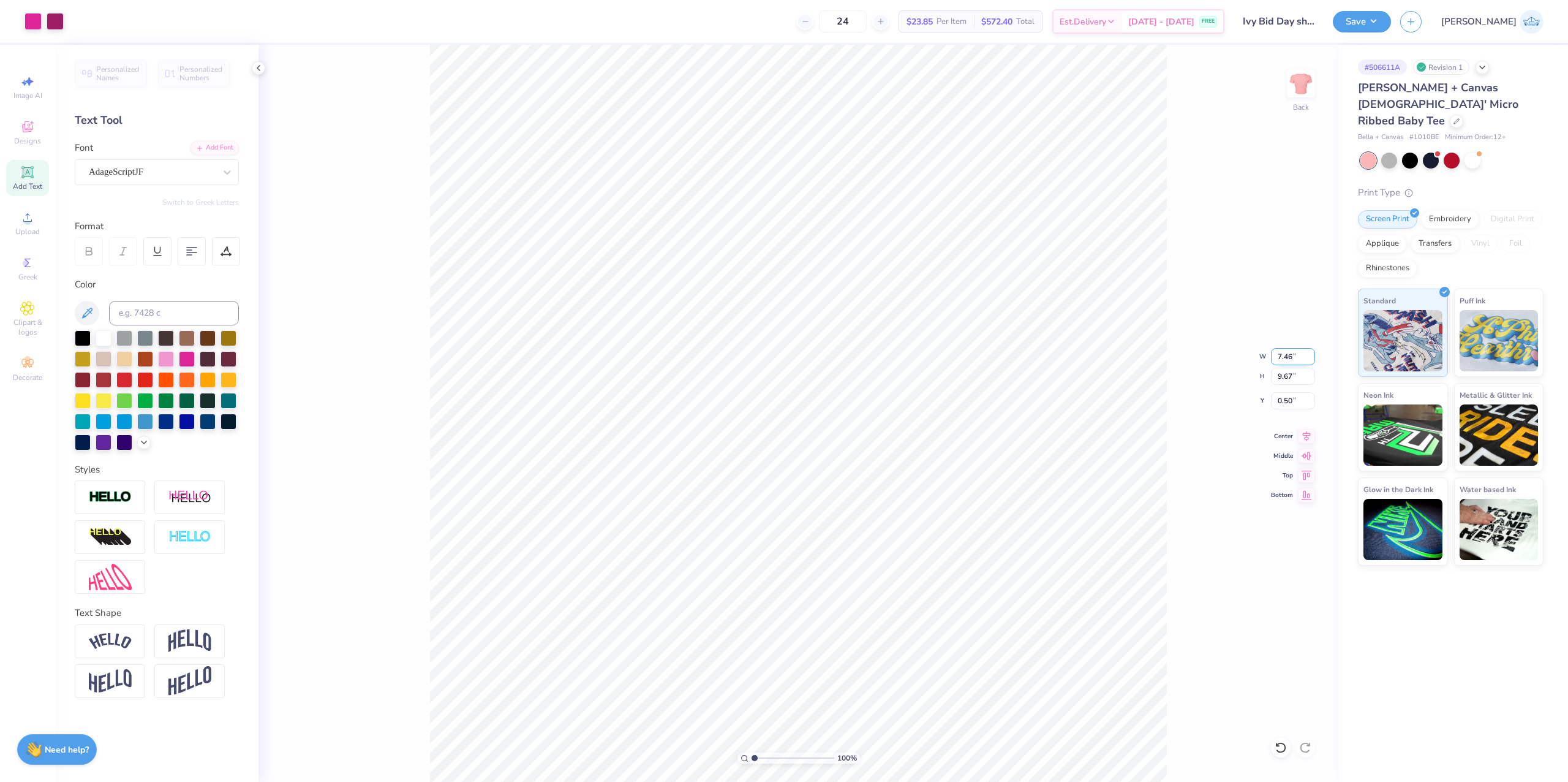
click at [1279, 358] on input "7.46" at bounding box center [1293, 356] width 44 height 17
type input "10.00"
type input "12.97"
click at [1280, 408] on input "0.50" at bounding box center [1293, 400] width 44 height 17
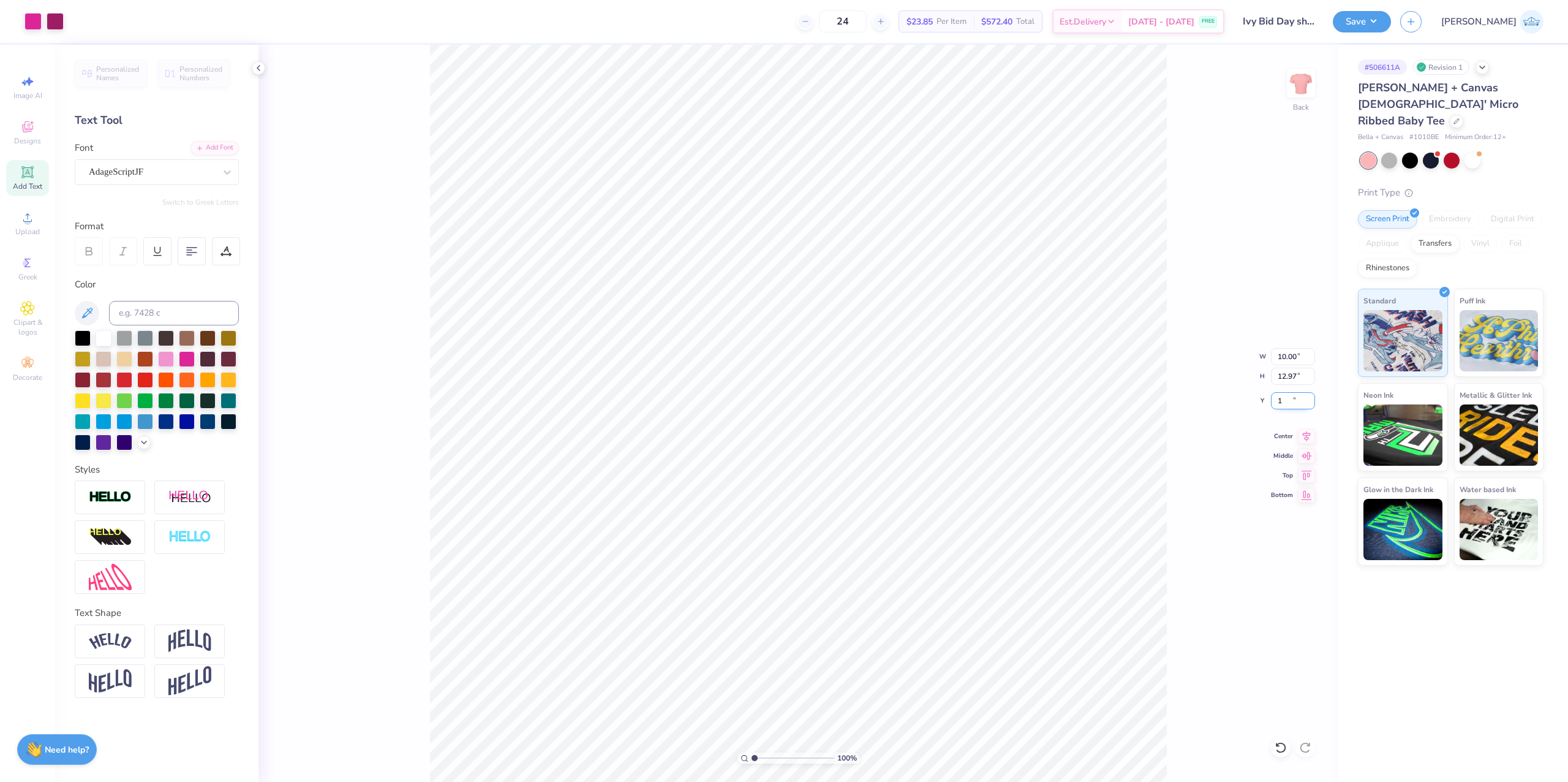
type input "1.00"
click at [1302, 434] on icon at bounding box center [1306, 434] width 17 height 15
click at [1391, 11] on button "Save" at bounding box center [1362, 19] width 58 height 21
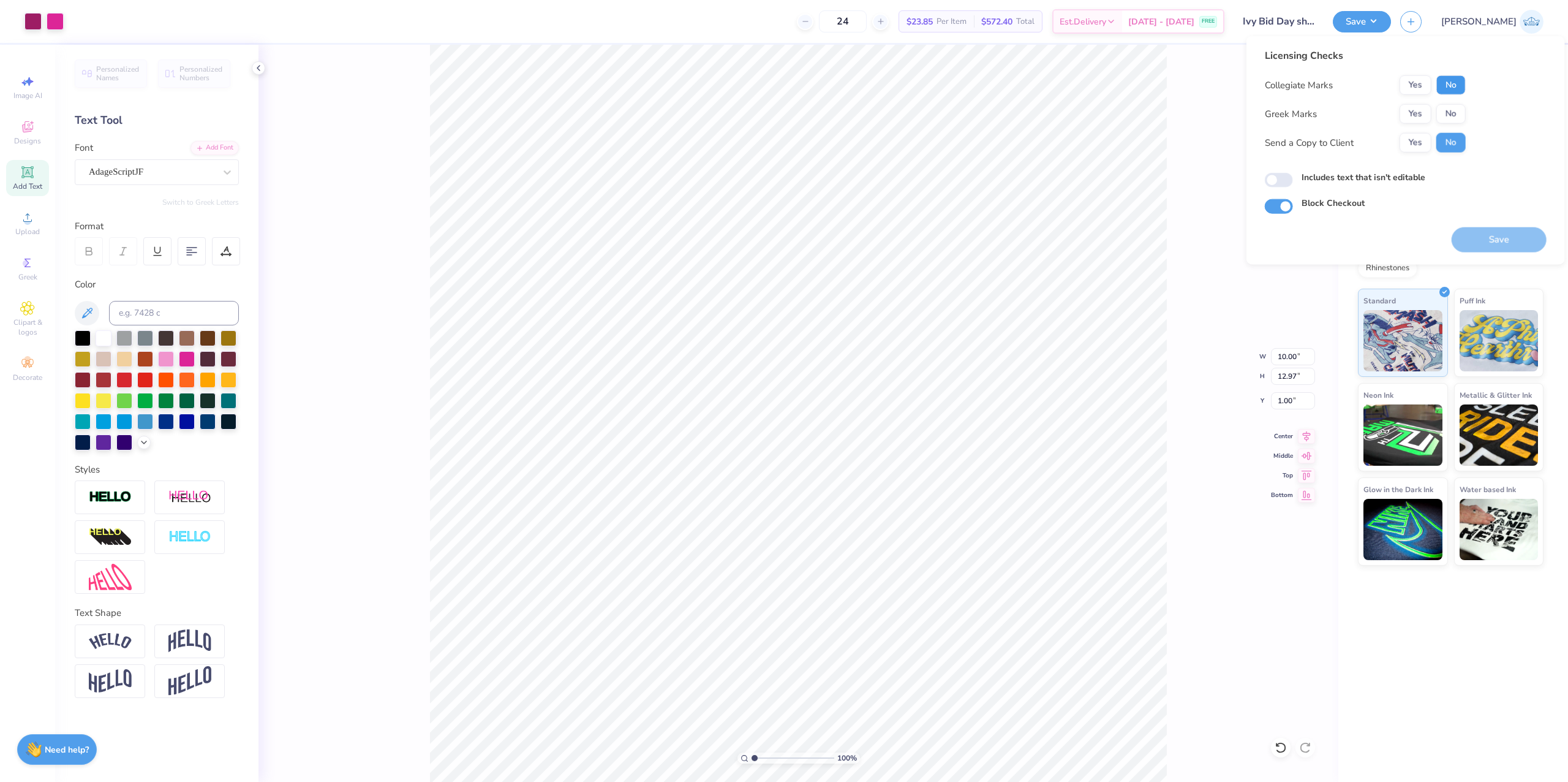
click at [1450, 87] on button "No" at bounding box center [1451, 85] width 29 height 19
click at [1456, 116] on button "No" at bounding box center [1451, 114] width 29 height 19
click at [1405, 149] on button "Yes" at bounding box center [1415, 143] width 32 height 19
click at [1483, 248] on button "Save" at bounding box center [1499, 240] width 95 height 25
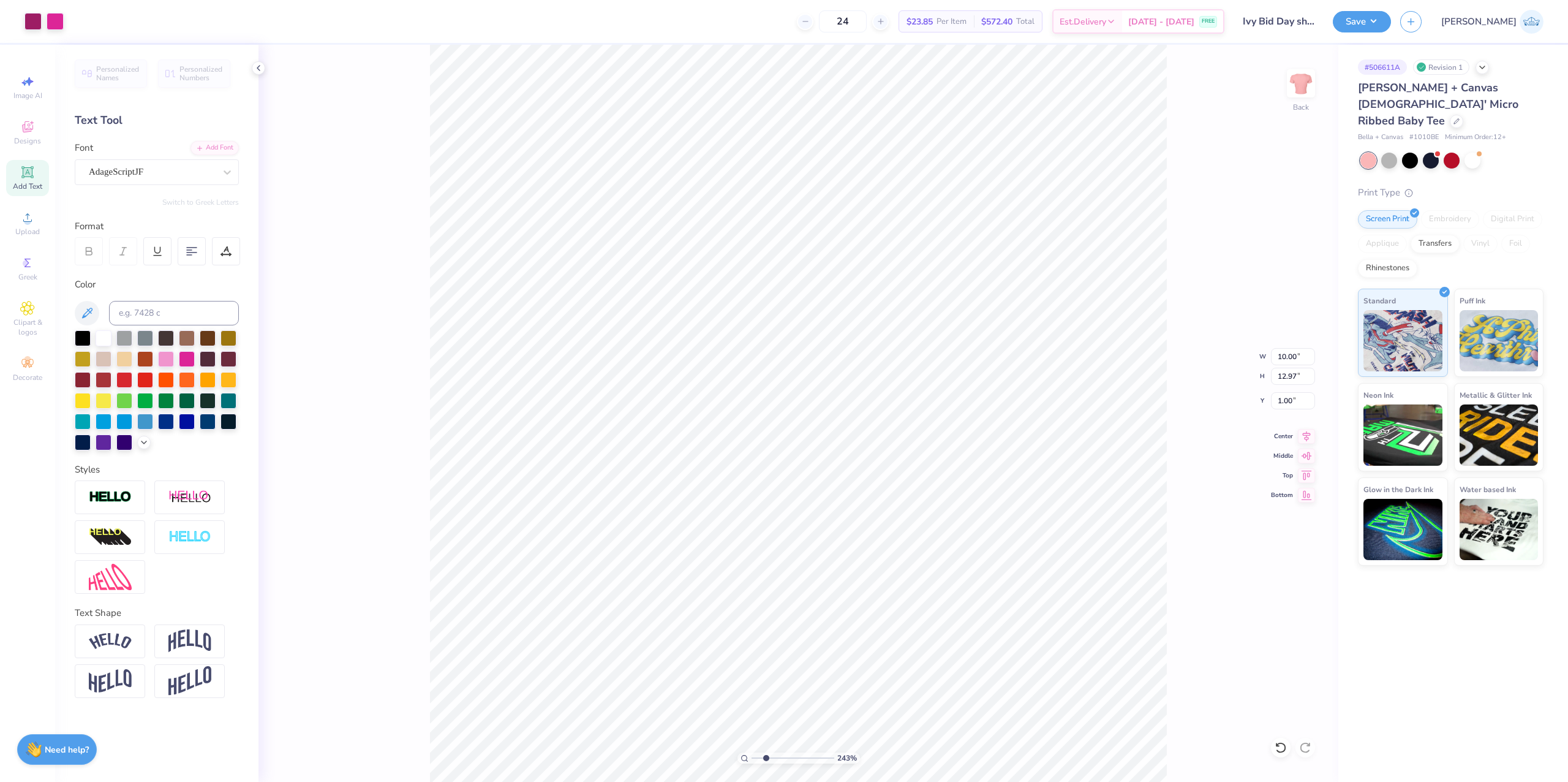
type input "2.43"
click at [765, 761] on input "range" at bounding box center [793, 758] width 83 height 11
